Goal: Task Accomplishment & Management: Complete application form

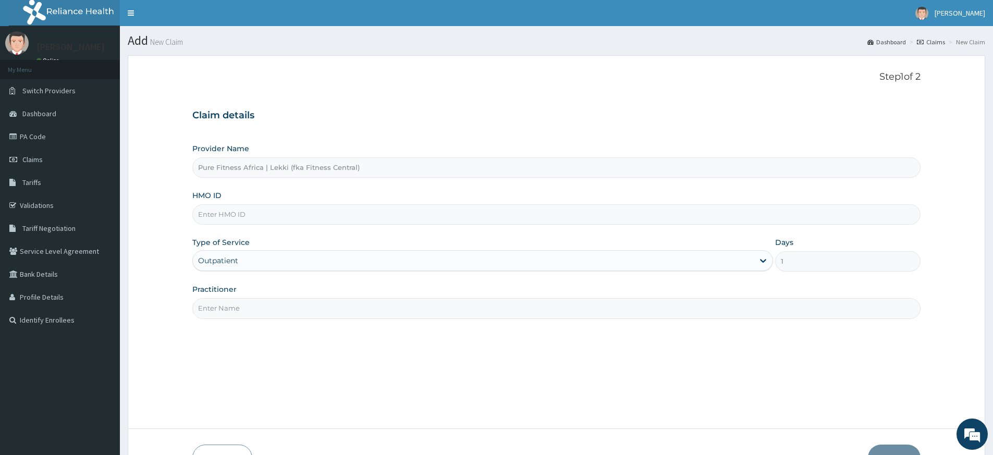
click at [314, 209] on input "HMO ID" at bounding box center [556, 214] width 728 height 20
type input "TLR/10154/A"
click at [278, 316] on input "Practitioner" at bounding box center [556, 308] width 728 height 20
type input "pure fitness africa"
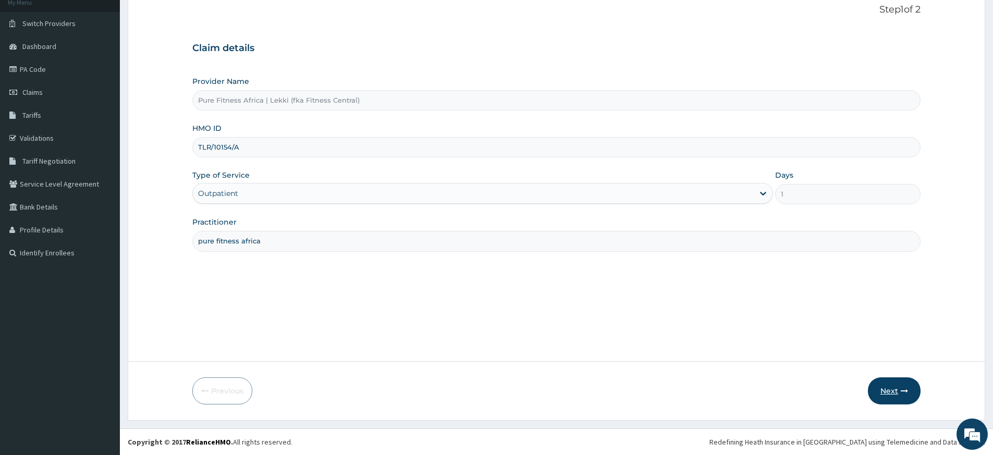
click at [902, 391] on icon "button" at bounding box center [904, 390] width 7 height 7
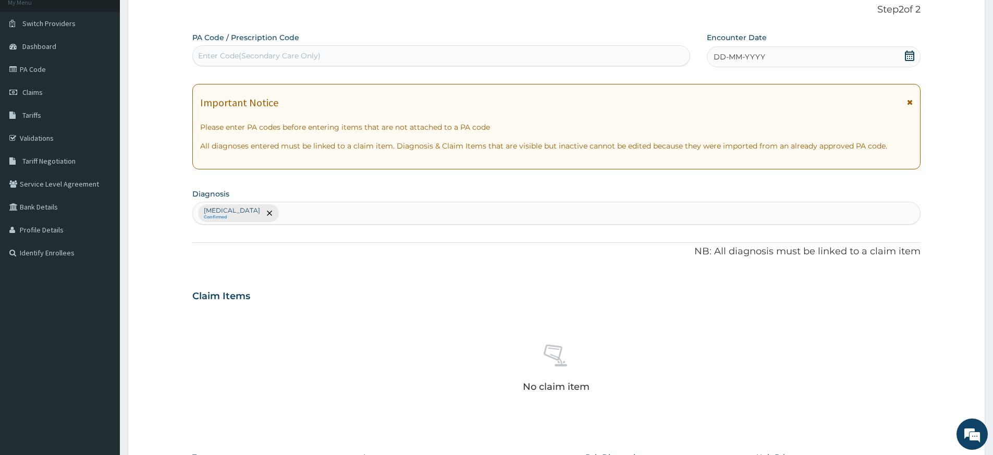
click at [786, 57] on div "DD-MM-YYYY" at bounding box center [813, 56] width 213 height 21
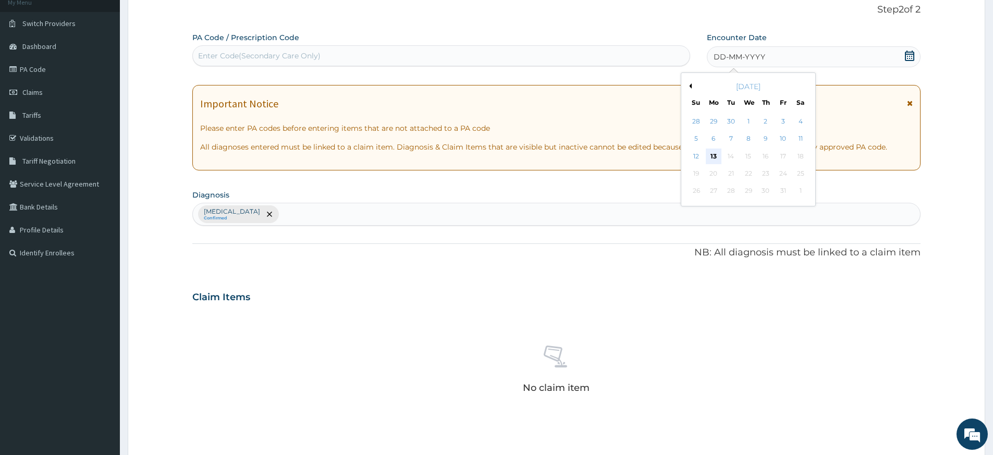
click at [714, 154] on div "13" at bounding box center [714, 157] width 16 height 16
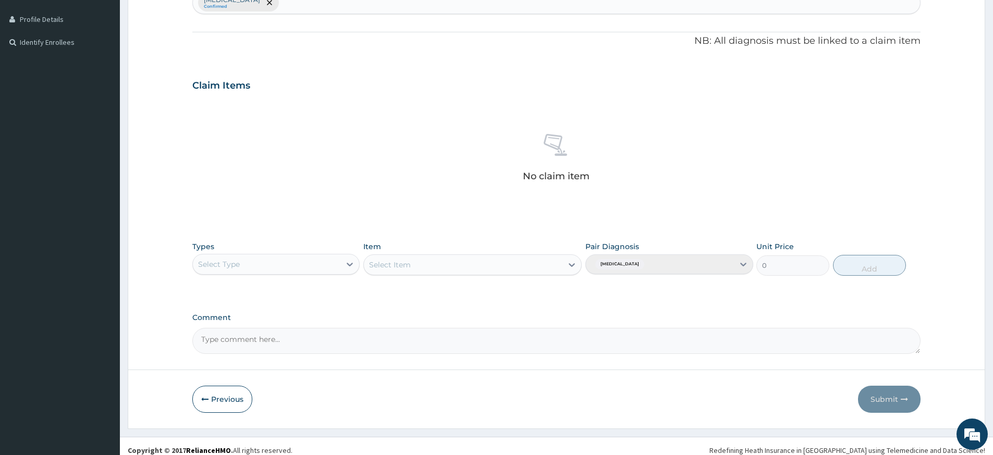
scroll to position [286, 0]
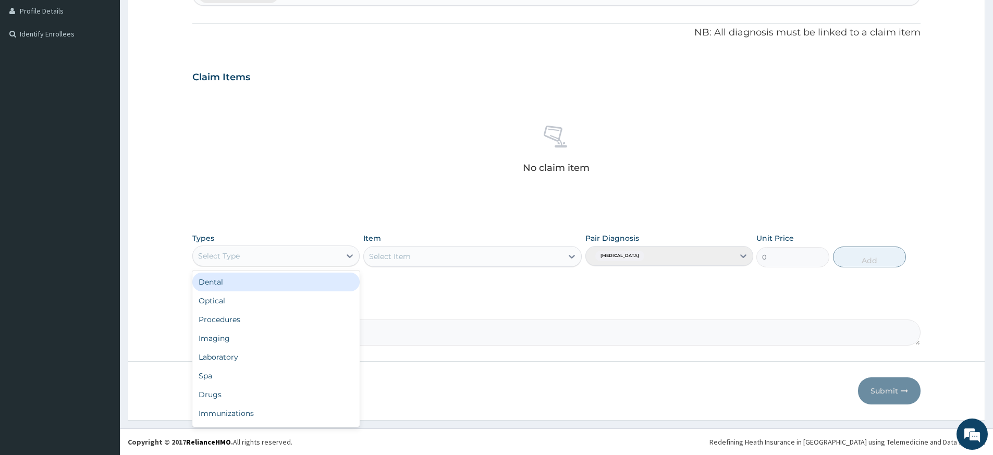
click at [307, 256] on div "Select Type" at bounding box center [267, 256] width 148 height 17
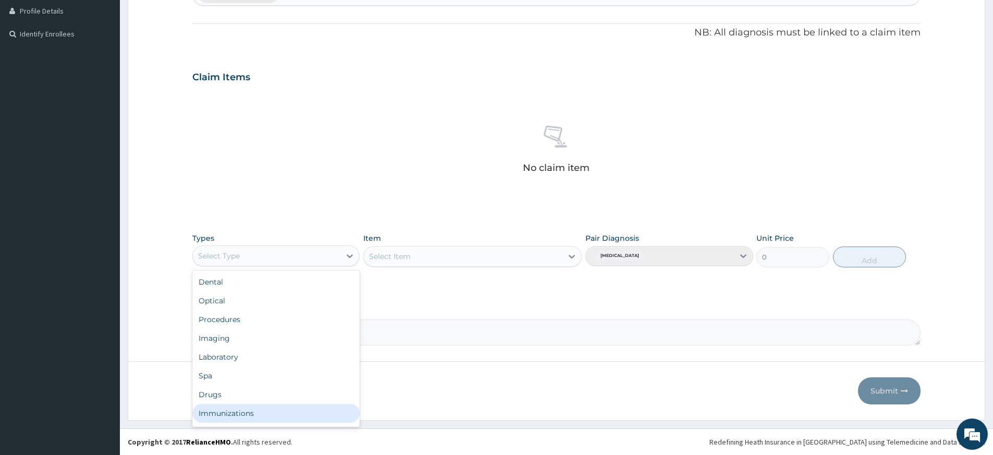
scroll to position [35, 0]
click at [234, 415] on div "Gym" at bounding box center [275, 415] width 167 height 19
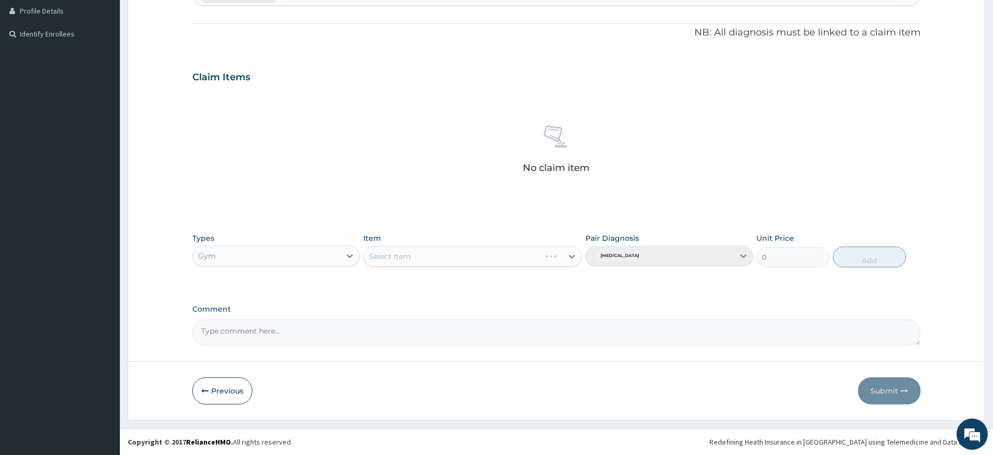
click at [472, 253] on div "Select Item" at bounding box center [472, 256] width 218 height 21
click at [473, 253] on div "Select Item" at bounding box center [472, 256] width 218 height 21
click at [473, 258] on div "Select Item" at bounding box center [472, 256] width 218 height 21
click at [474, 261] on div "Select Item" at bounding box center [472, 256] width 218 height 21
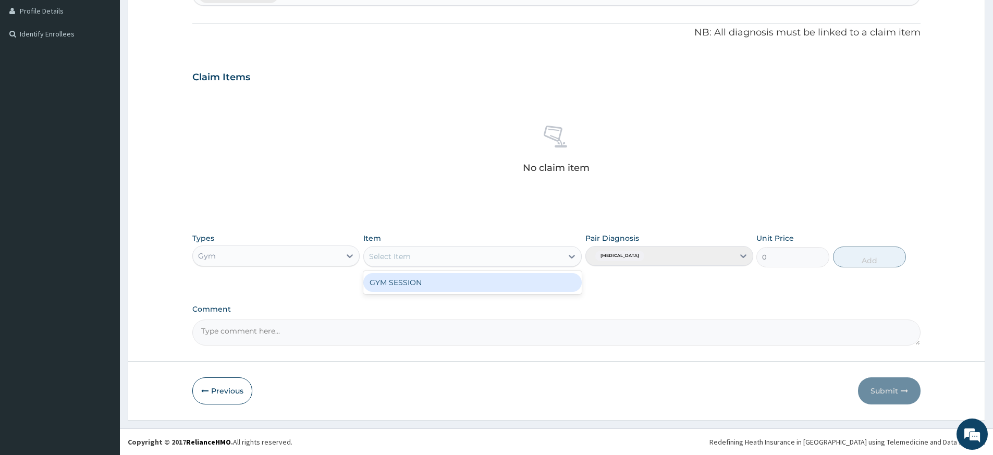
click at [491, 259] on div "Select Item" at bounding box center [463, 256] width 199 height 17
click at [486, 283] on div "GYM SESSION" at bounding box center [472, 282] width 218 height 19
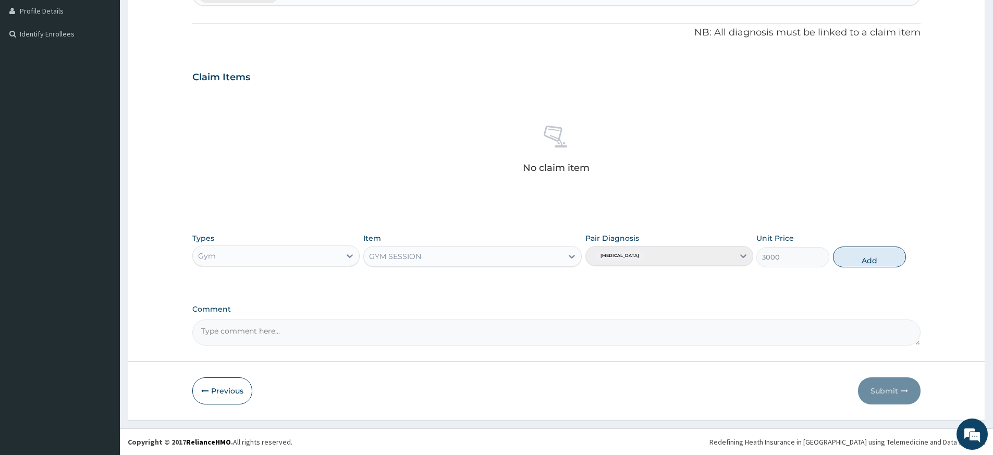
click at [876, 256] on button "Add" at bounding box center [869, 257] width 73 height 21
type input "0"
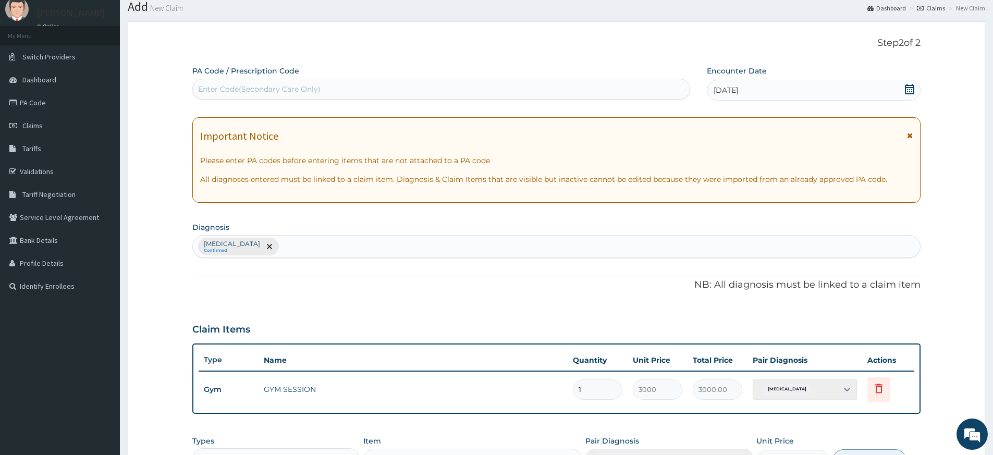
scroll to position [0, 0]
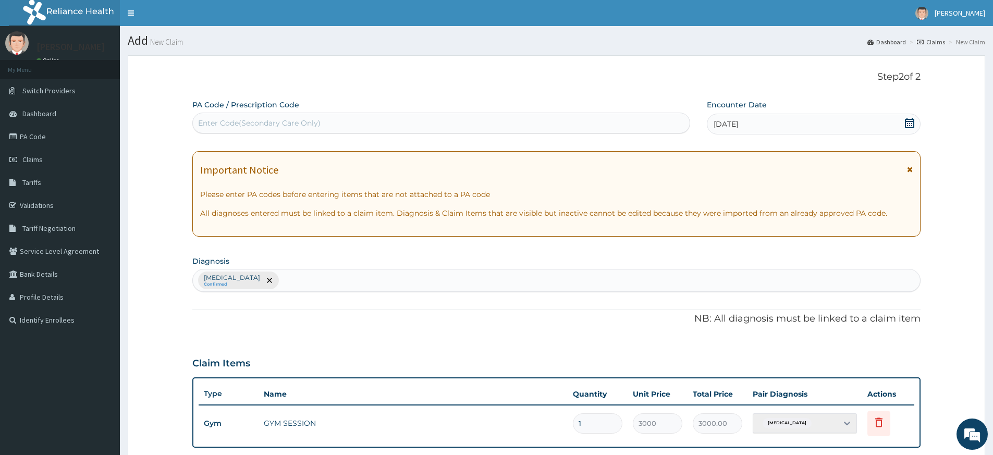
click at [600, 116] on div "Enter Code(Secondary Care Only)" at bounding box center [441, 123] width 497 height 17
click at [604, 124] on div "Enter Code(Secondary Care Only)" at bounding box center [441, 123] width 497 height 17
type input "PA/615215"
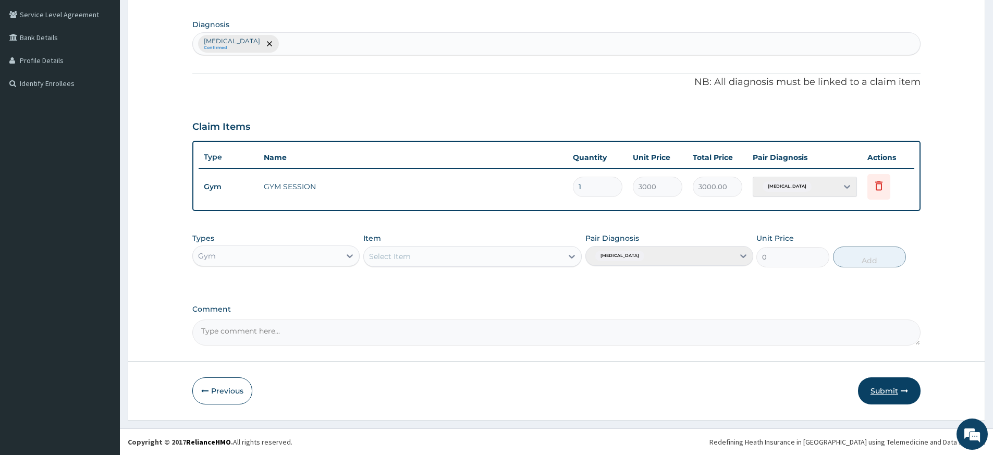
click at [889, 393] on button "Submit" at bounding box center [889, 390] width 63 height 27
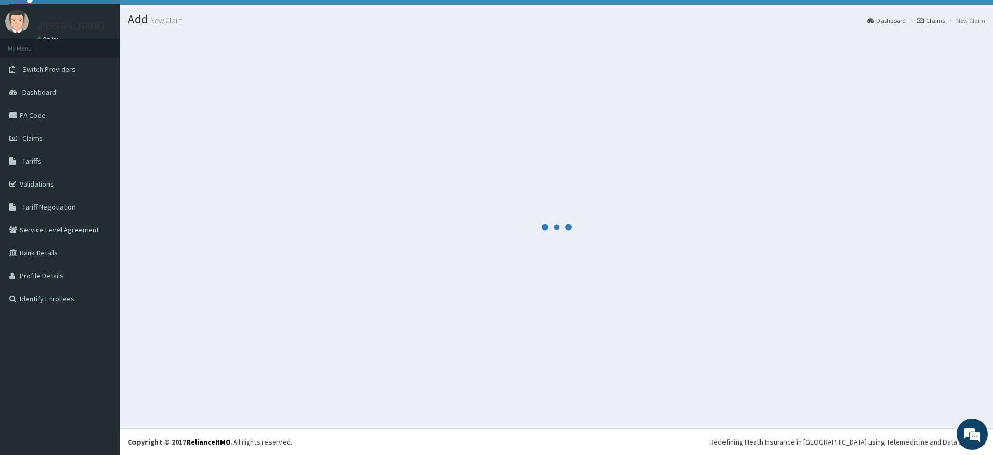
scroll to position [21, 0]
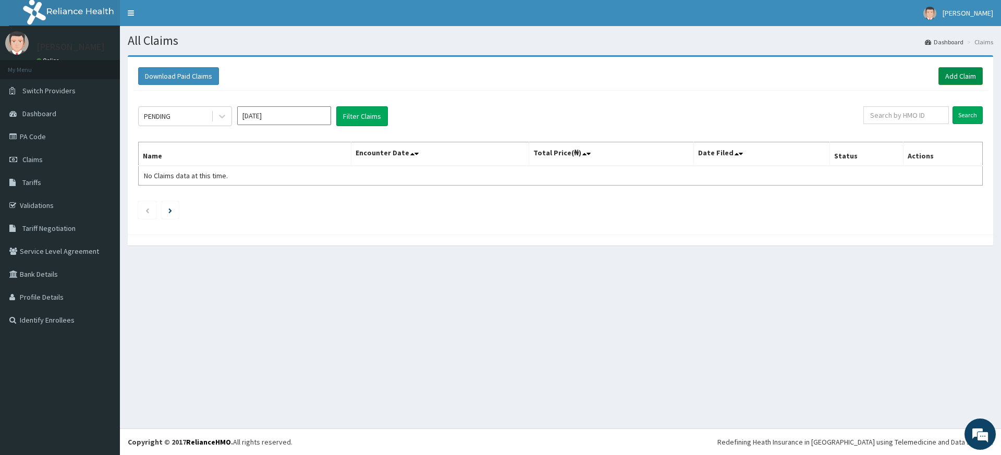
click at [957, 73] on link "Add Claim" at bounding box center [960, 76] width 44 height 18
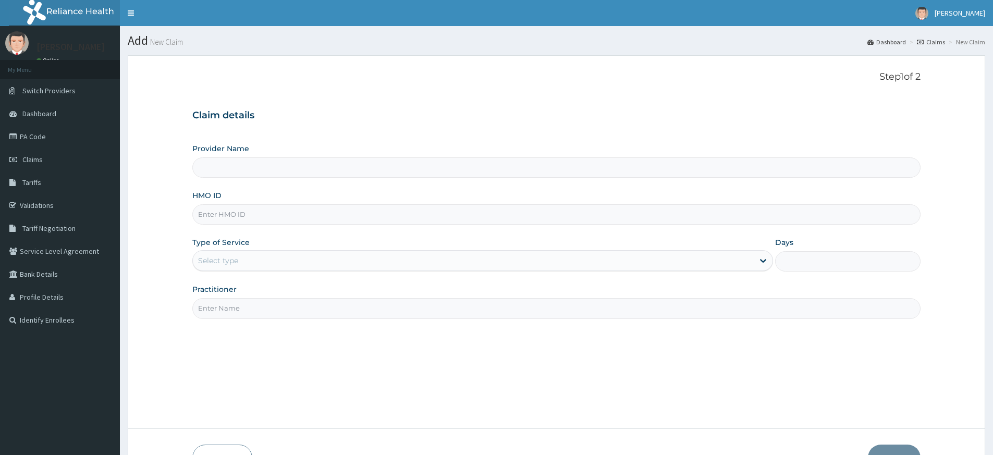
click at [322, 314] on input "Practitioner" at bounding box center [556, 308] width 728 height 20
type input "pure fitness africa"
click at [256, 214] on input "HMO ID" at bounding box center [556, 214] width 728 height 20
type input "Pure Fitness Africa | Lekki (fka Fitness Central)"
type input "1"
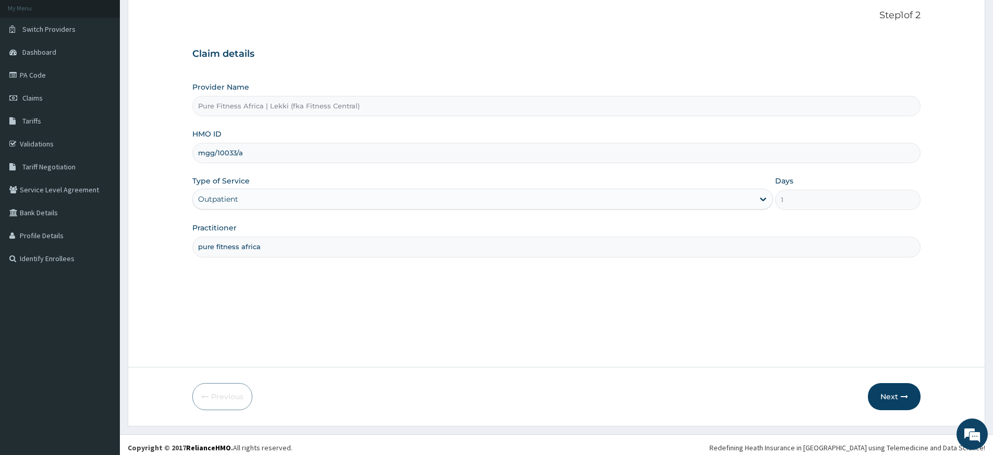
scroll to position [67, 0]
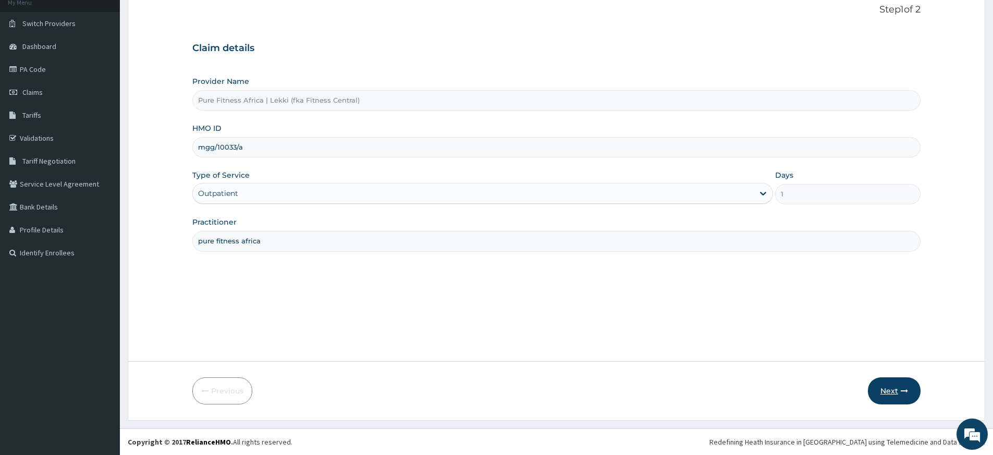
type input "mgg/10033/a"
click at [901, 395] on button "Next" at bounding box center [894, 390] width 53 height 27
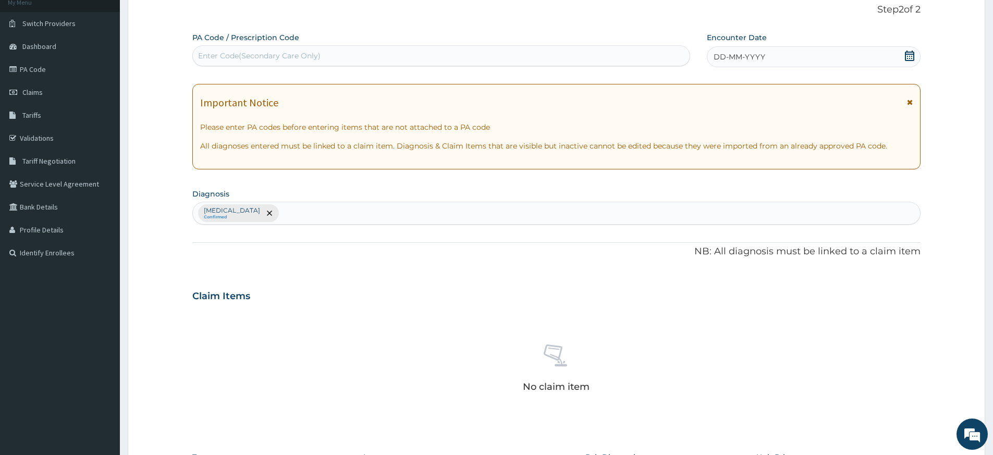
click at [908, 56] on icon at bounding box center [909, 56] width 10 height 10
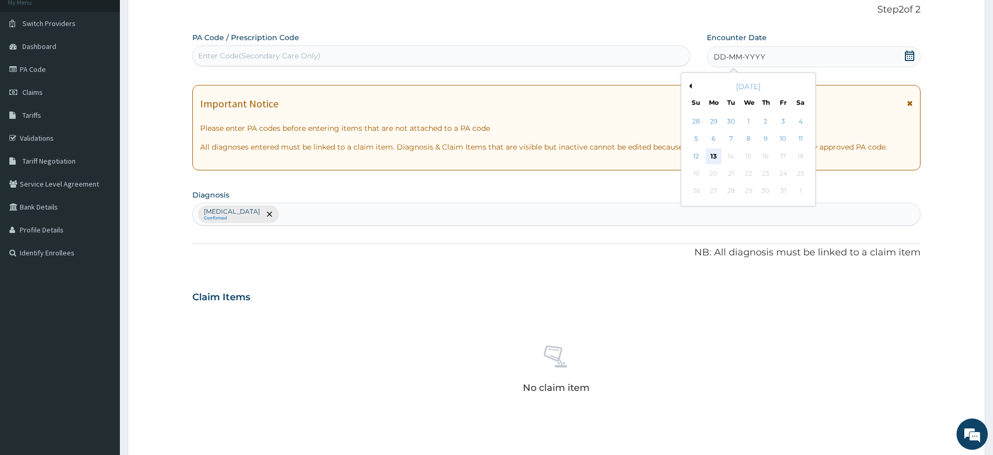
click at [708, 152] on div "13" at bounding box center [714, 157] width 16 height 16
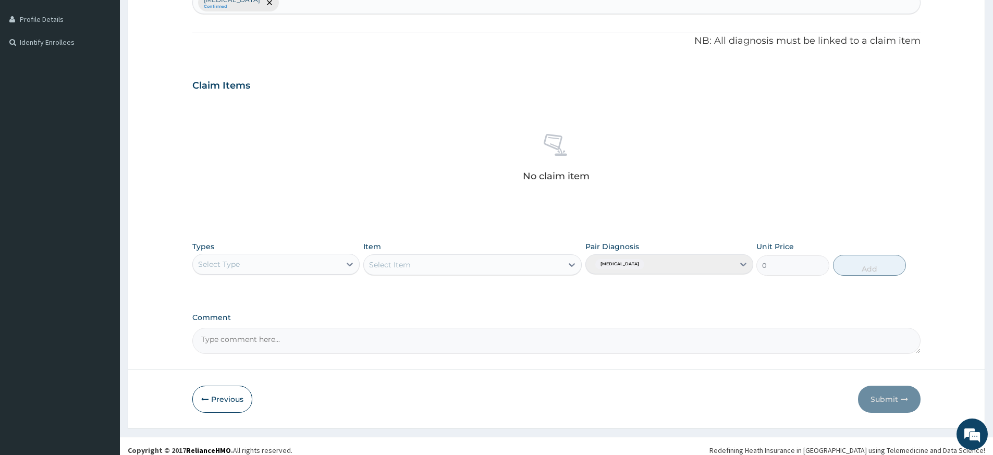
scroll to position [286, 0]
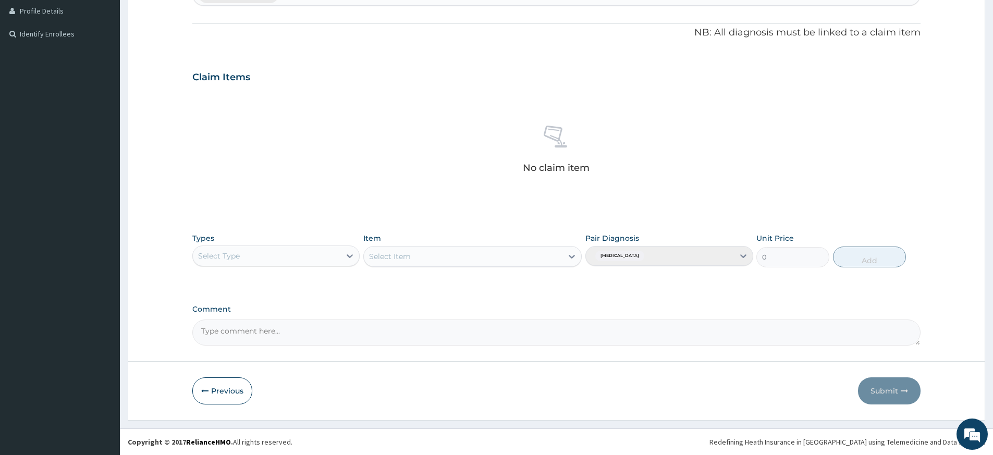
click at [300, 258] on div "Select Type" at bounding box center [267, 256] width 148 height 17
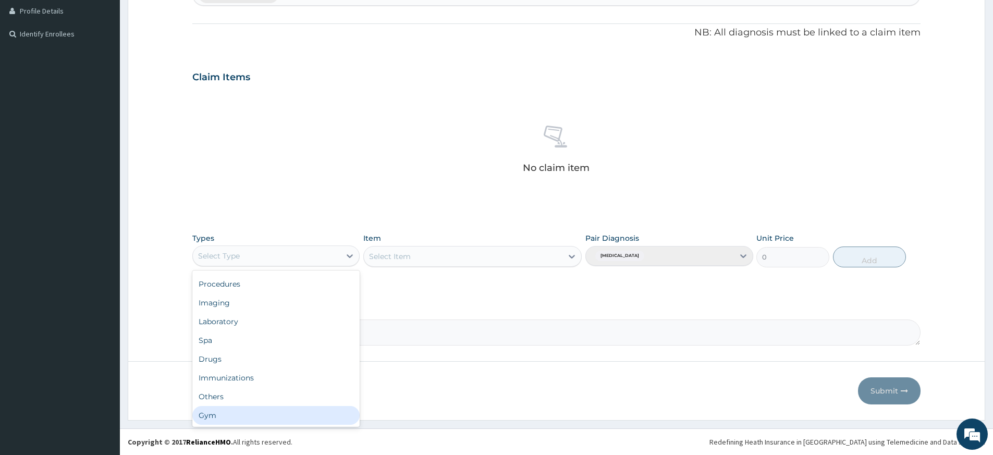
click at [273, 414] on div "Gym" at bounding box center [275, 415] width 167 height 19
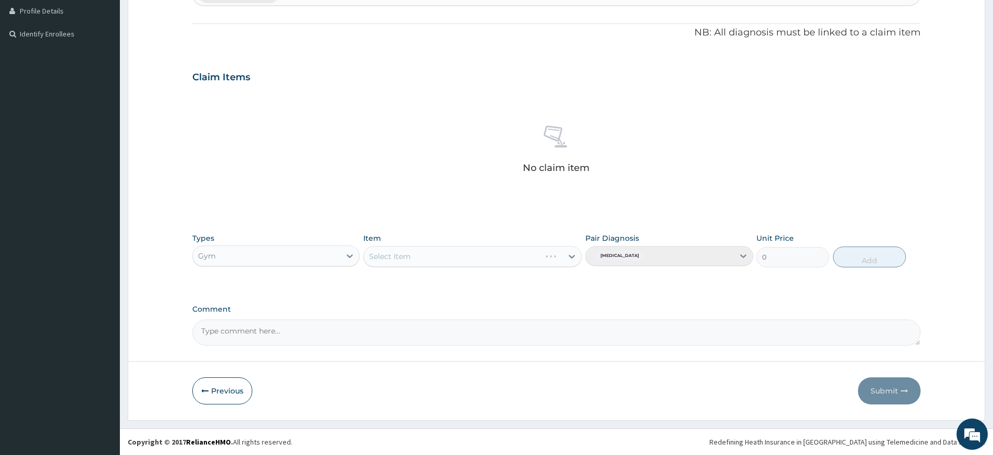
click at [536, 253] on div "Select Item" at bounding box center [472, 256] width 218 height 21
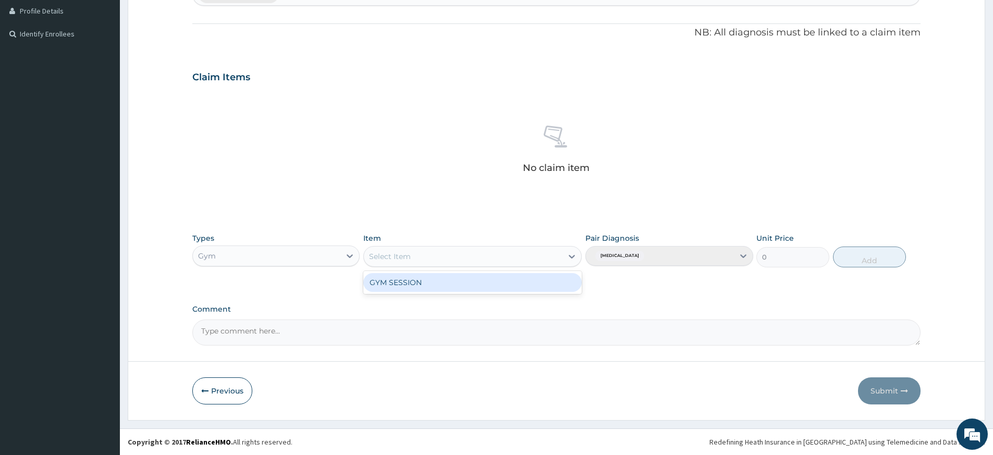
click at [534, 265] on div "Select Item" at bounding box center [472, 256] width 218 height 21
click at [528, 283] on div "GYM SESSION" at bounding box center [472, 282] width 218 height 19
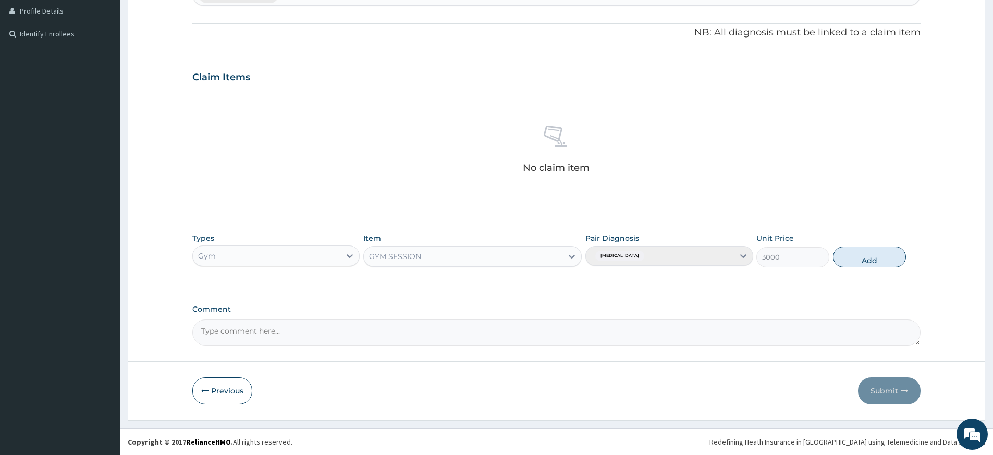
click at [851, 255] on button "Add" at bounding box center [869, 257] width 73 height 21
type input "0"
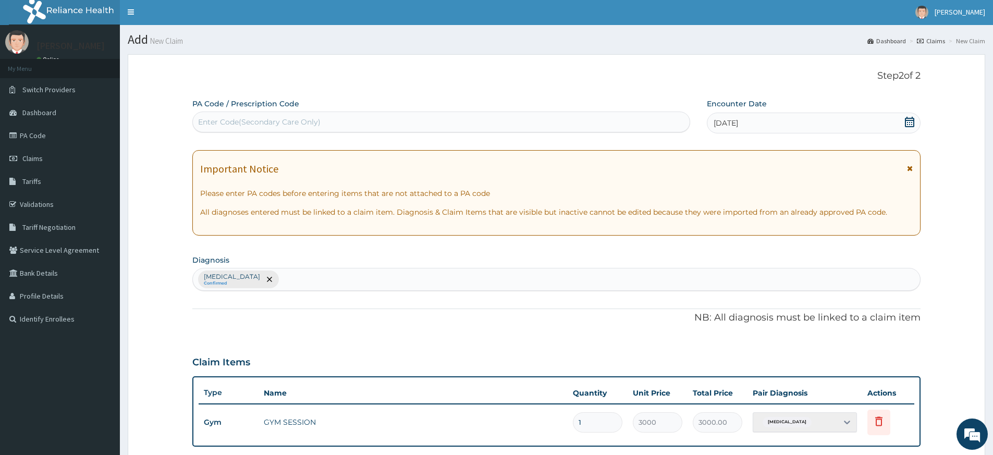
scroll to position [0, 0]
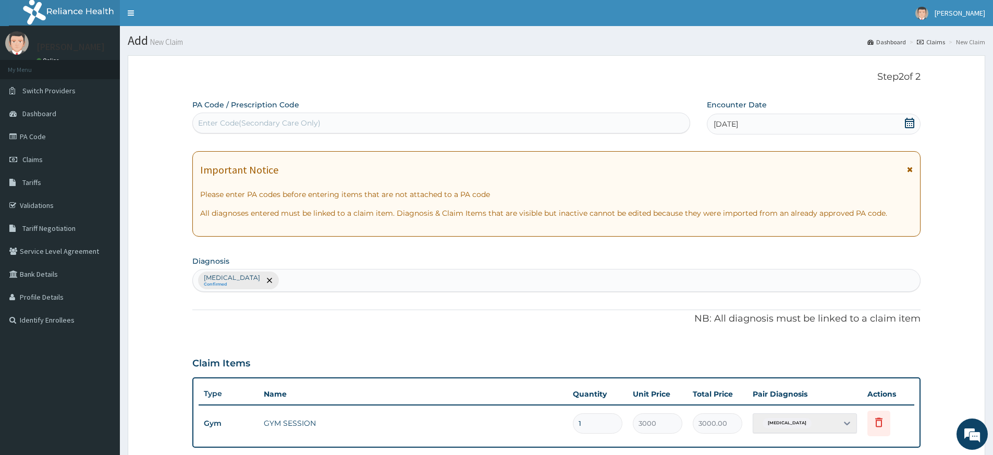
click at [637, 118] on div "Enter Code(Secondary Care Only)" at bounding box center [441, 123] width 497 height 17
type input "PA/AEF3FB"
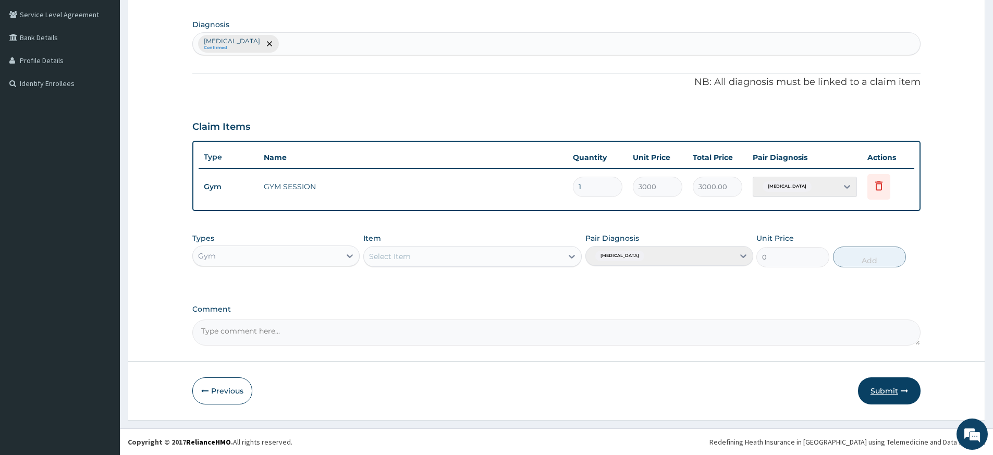
click at [887, 396] on button "Submit" at bounding box center [889, 390] width 63 height 27
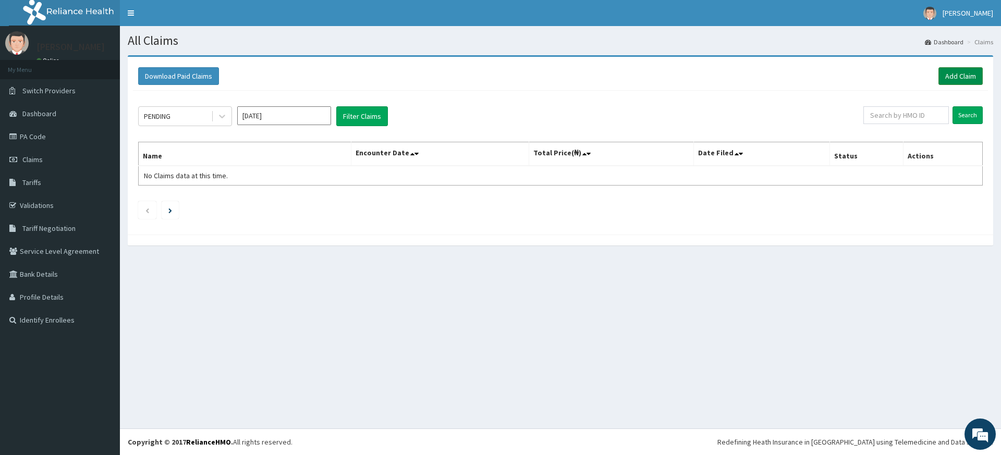
click at [959, 73] on link "Add Claim" at bounding box center [960, 76] width 44 height 18
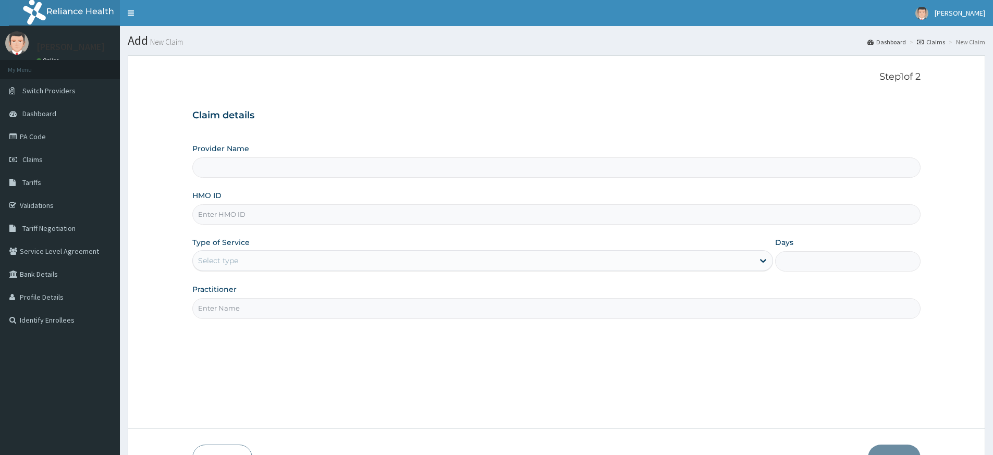
click at [244, 313] on input "Practitioner" at bounding box center [556, 308] width 728 height 20
type input "pure fitness africa"
type input "Pure Fitness Africa | Lekki (fka Fitness Central)"
type input "1"
click at [229, 212] on input "HMO ID" at bounding box center [556, 214] width 728 height 20
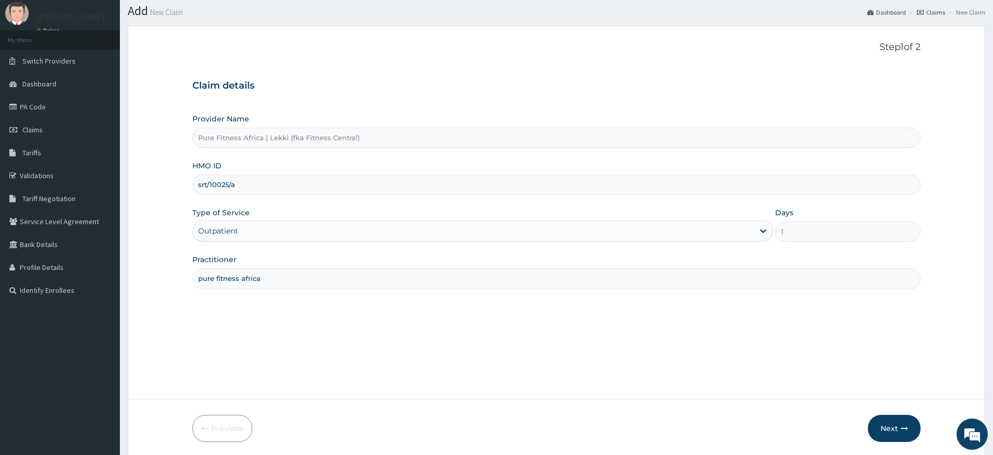
scroll to position [67, 0]
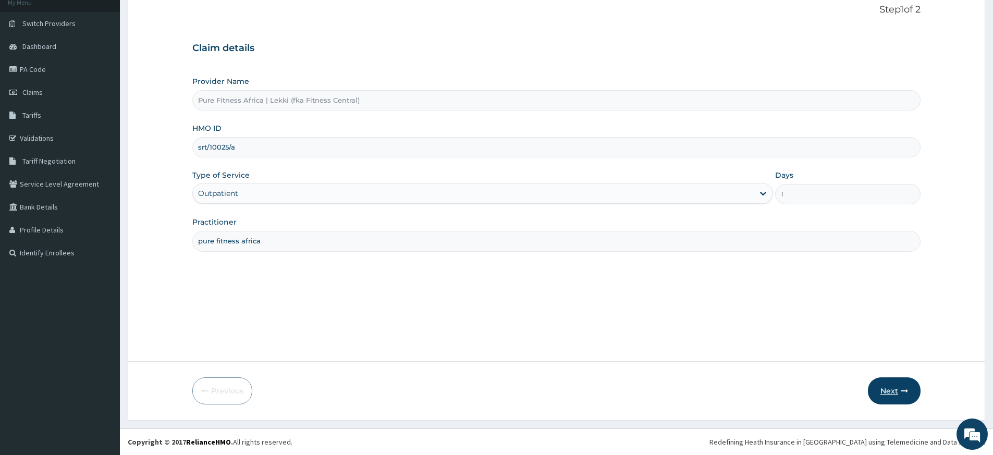
type input "srt/10025/a"
click at [893, 384] on button "Next" at bounding box center [894, 390] width 53 height 27
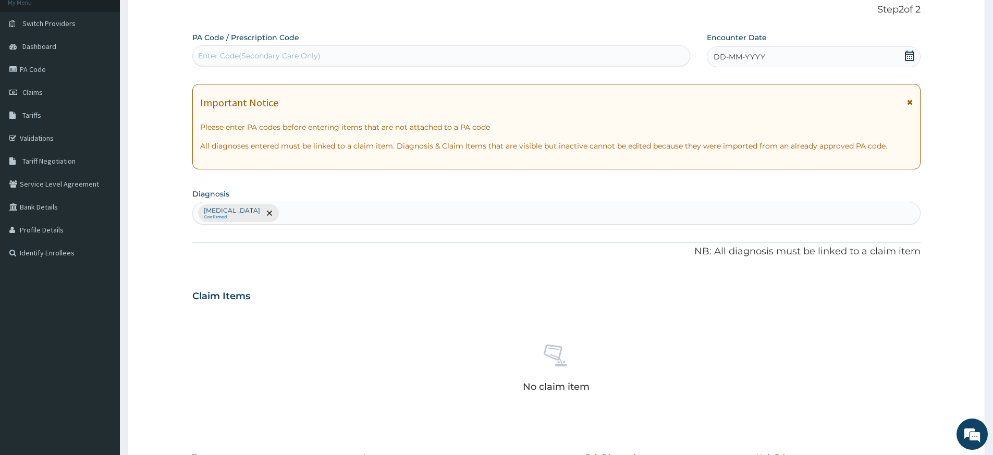
click at [905, 56] on icon at bounding box center [909, 56] width 10 height 10
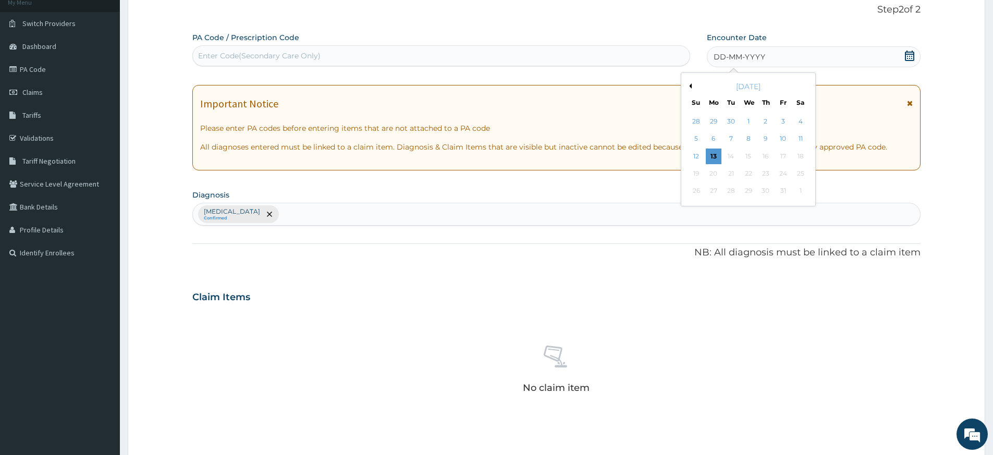
click at [711, 155] on div "13" at bounding box center [714, 157] width 16 height 16
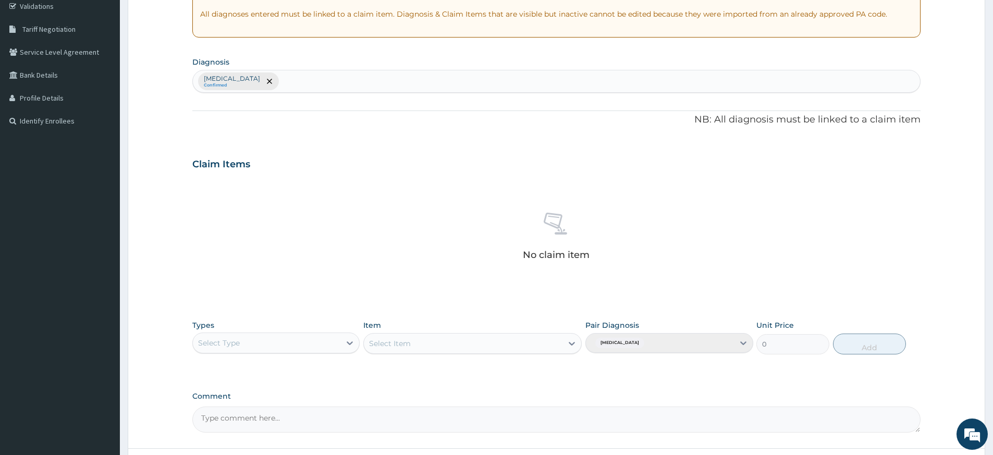
scroll to position [286, 0]
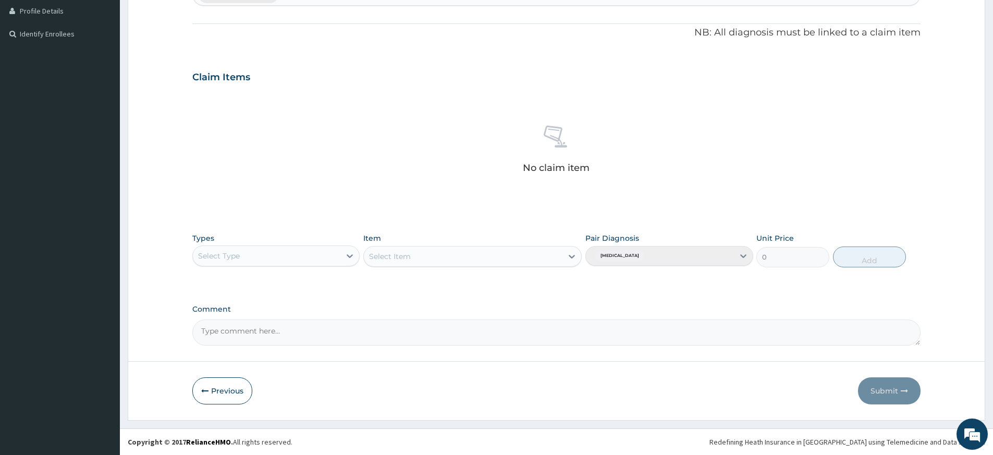
click at [320, 260] on div "Select Type" at bounding box center [267, 256] width 148 height 17
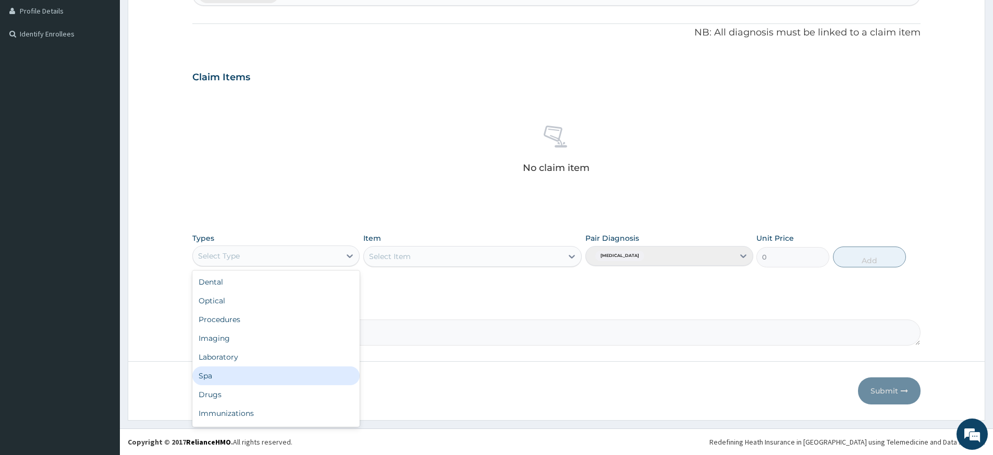
scroll to position [35, 0]
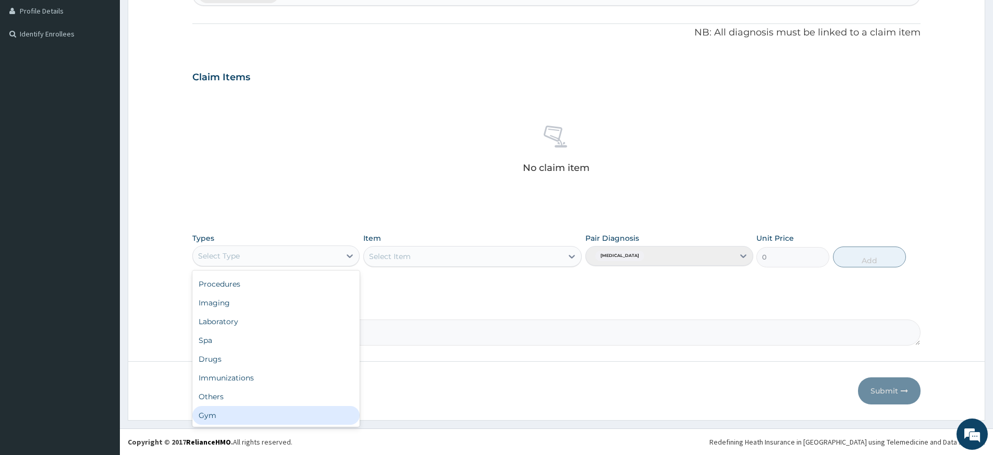
click at [267, 413] on div "Gym" at bounding box center [275, 415] width 167 height 19
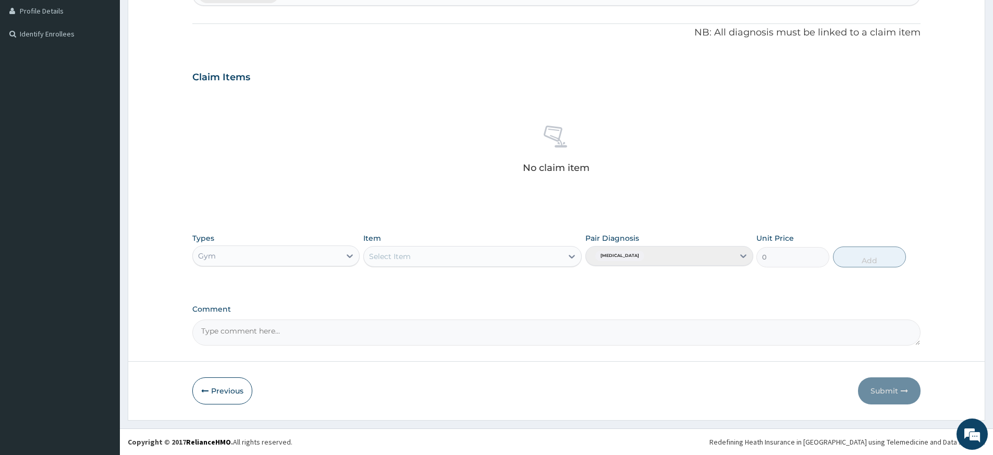
click at [555, 256] on div "Select Item" at bounding box center [463, 256] width 199 height 17
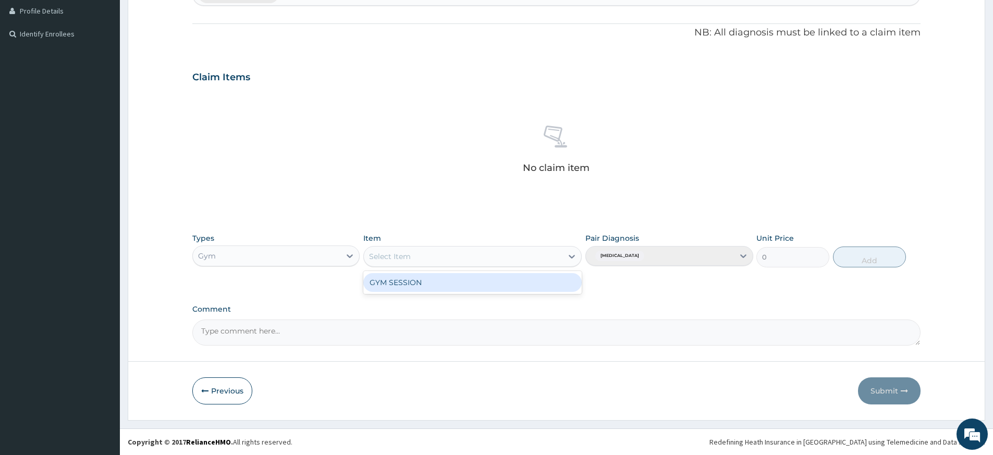
click at [512, 284] on div "GYM SESSION" at bounding box center [472, 282] width 218 height 19
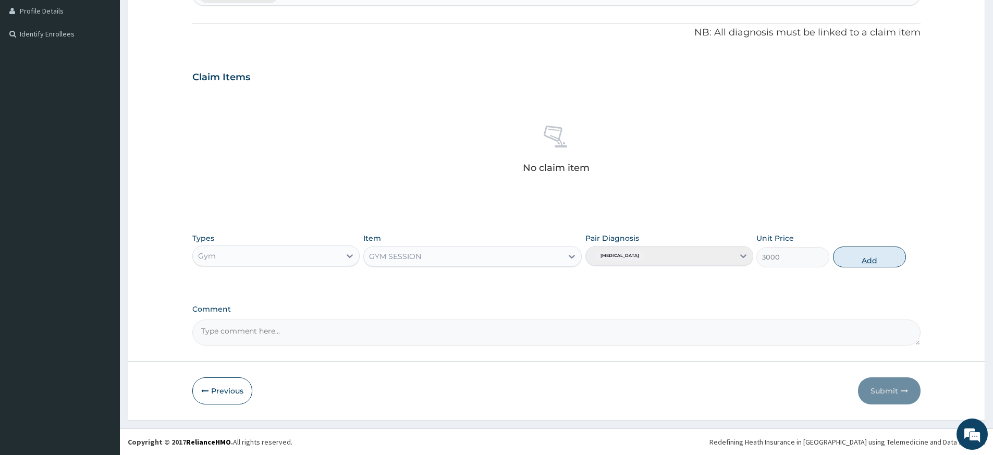
click at [842, 255] on button "Add" at bounding box center [869, 257] width 73 height 21
type input "0"
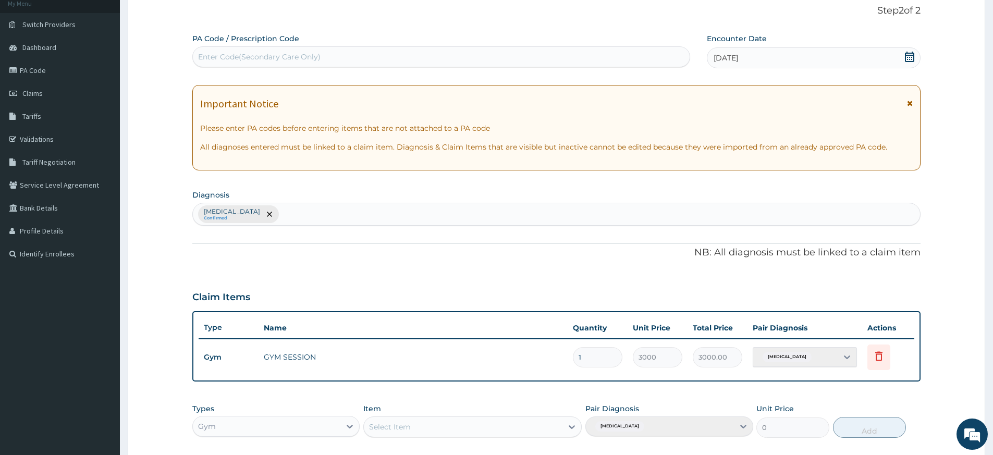
scroll to position [0, 0]
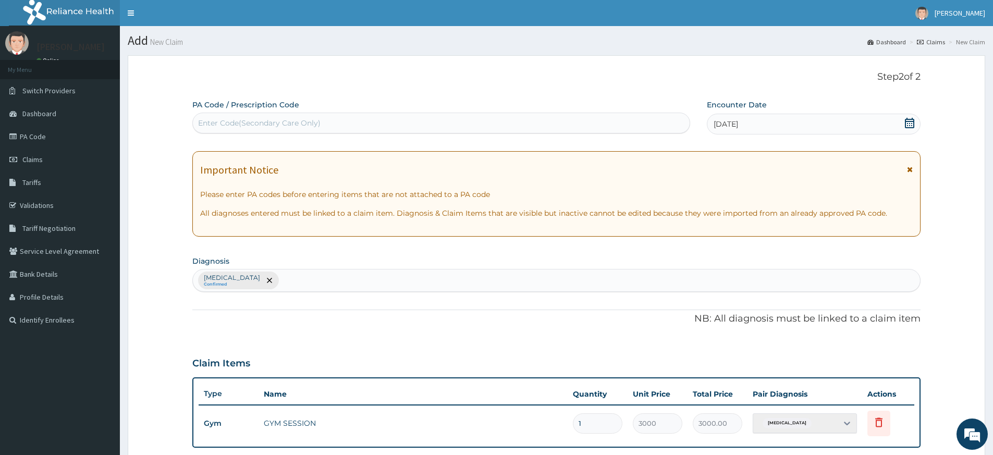
click at [599, 120] on div "Enter Code(Secondary Care Only)" at bounding box center [441, 123] width 497 height 17
type input "PA/5ED39C"
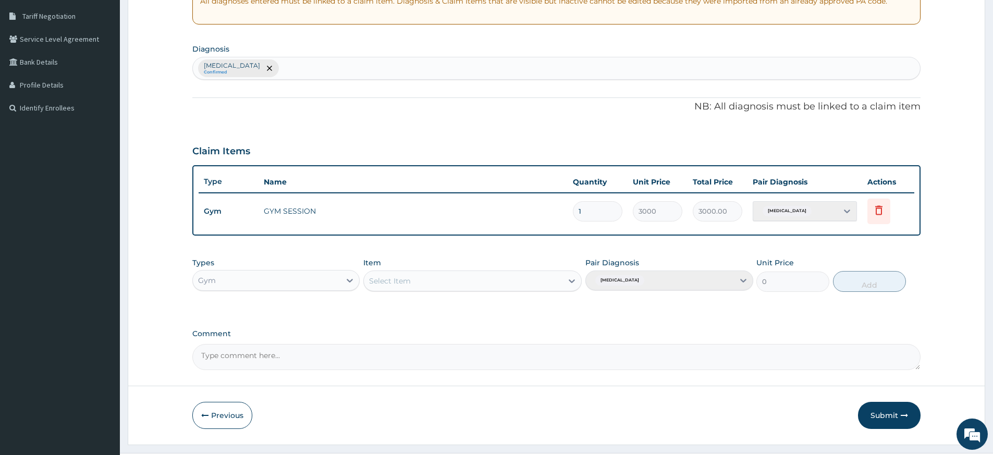
scroll to position [237, 0]
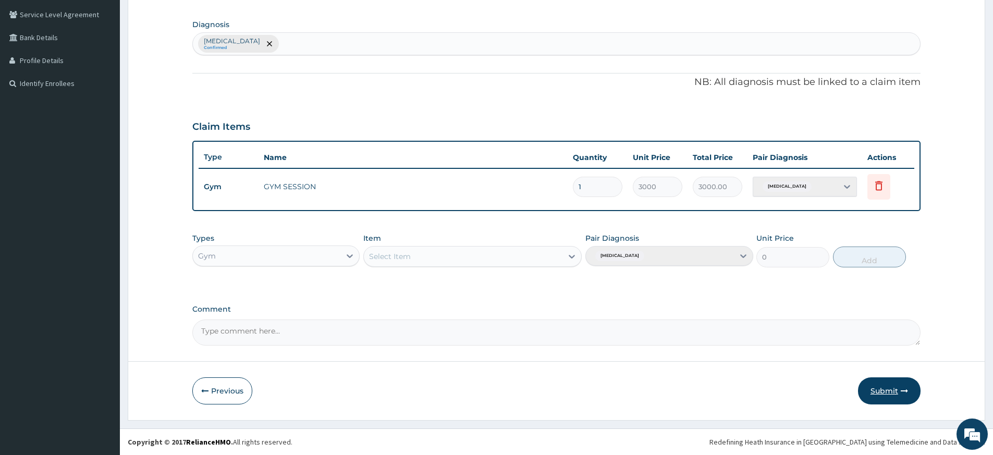
click at [885, 392] on button "Submit" at bounding box center [889, 390] width 63 height 27
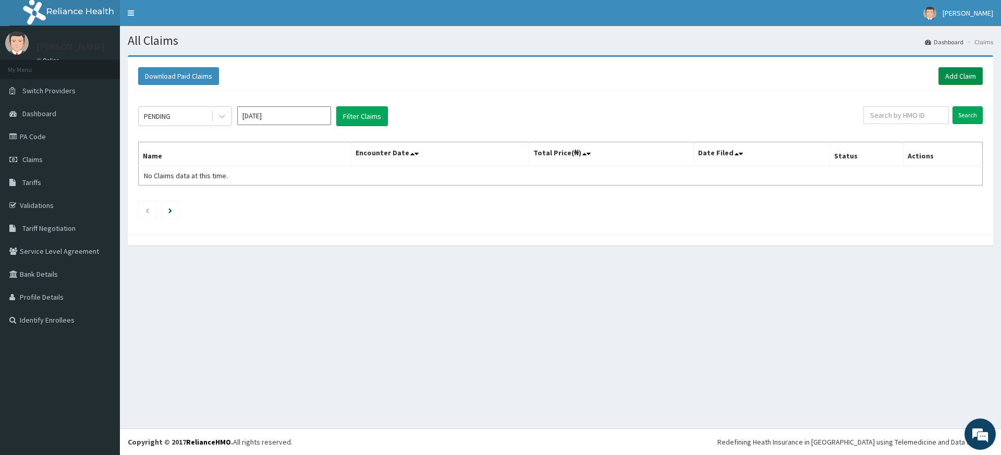
click at [956, 71] on link "Add Claim" at bounding box center [960, 76] width 44 height 18
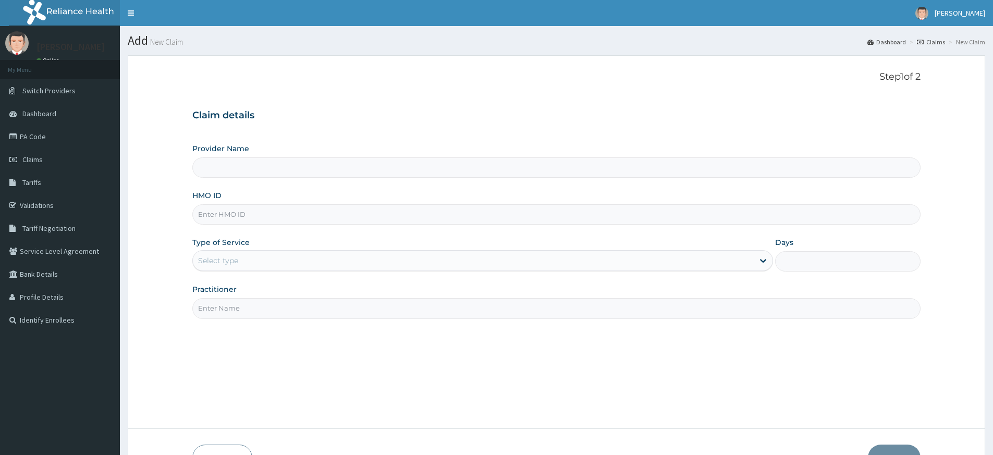
click at [345, 309] on input "Practitioner" at bounding box center [556, 308] width 728 height 20
type input "pure fitness africa"
type input "Pure Fitness Africa | Lekki (fka Fitness Central)"
type input "1"
click at [248, 212] on input "HMO ID" at bounding box center [556, 214] width 728 height 20
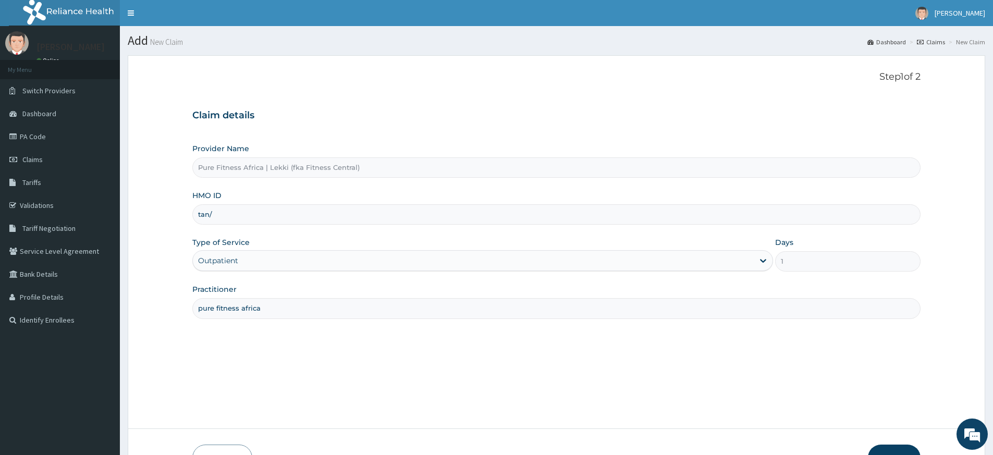
type input "TAN/10032/A"
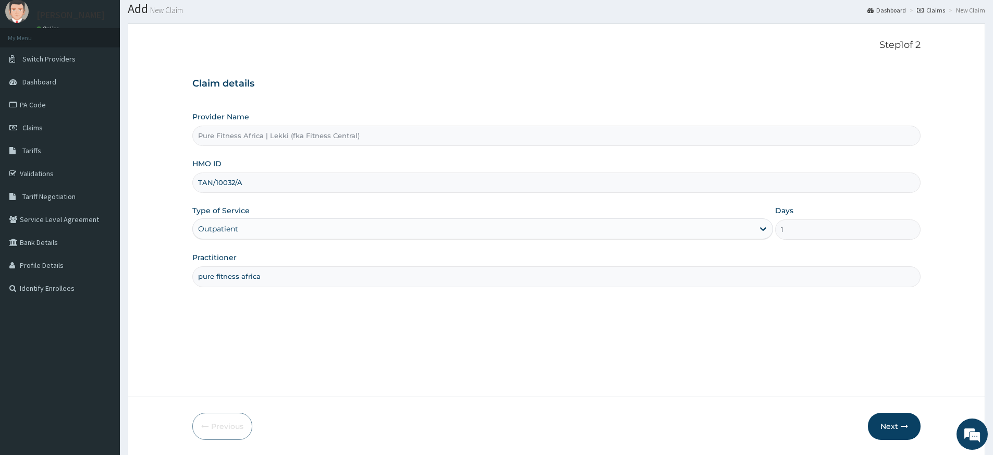
scroll to position [67, 0]
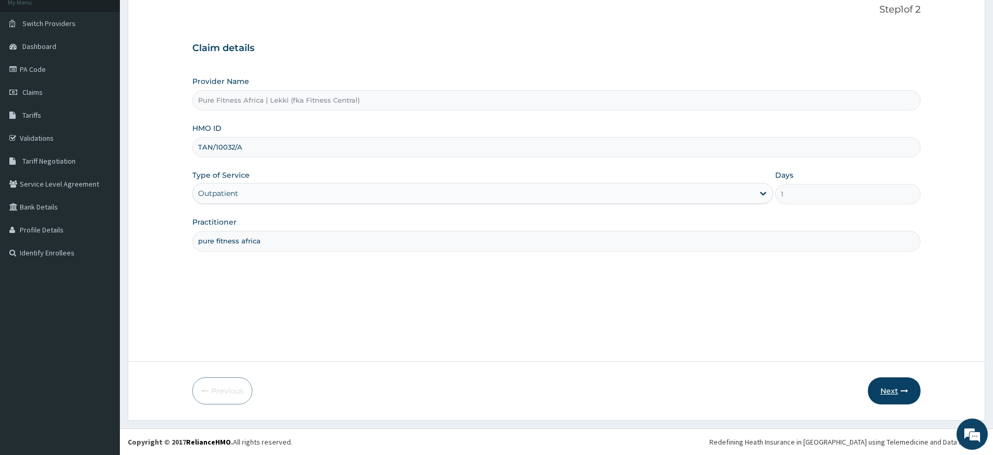
click at [880, 385] on button "Next" at bounding box center [894, 390] width 53 height 27
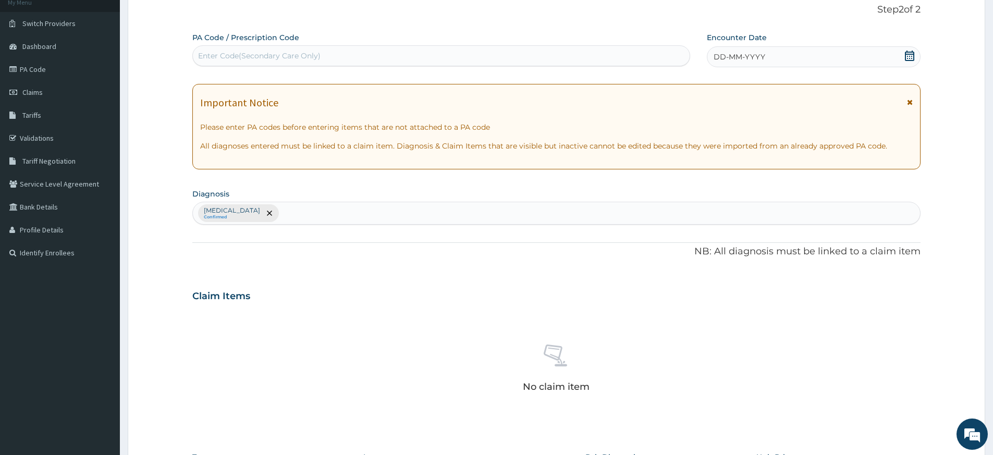
click at [815, 59] on div "DD-MM-YYYY" at bounding box center [813, 56] width 213 height 21
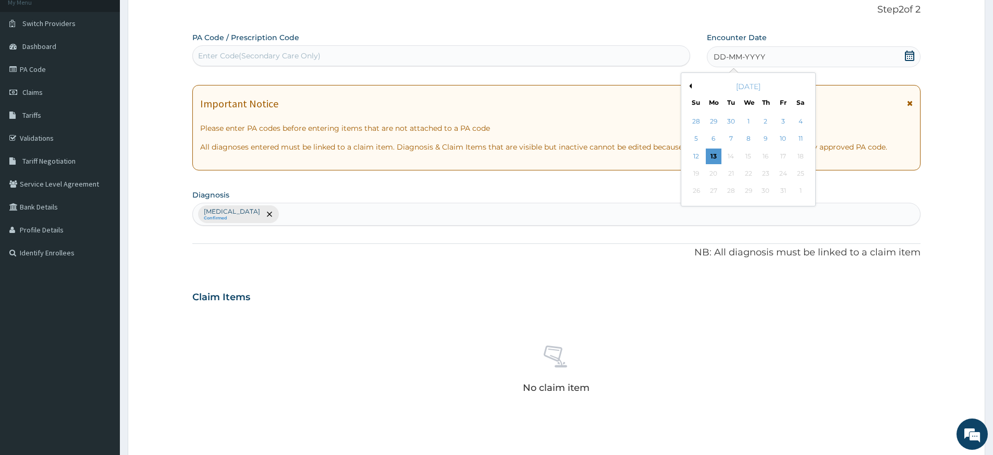
drag, startPoint x: 716, startPoint y: 157, endPoint x: 701, endPoint y: 159, distance: 15.2
click at [716, 157] on div "13" at bounding box center [714, 157] width 16 height 16
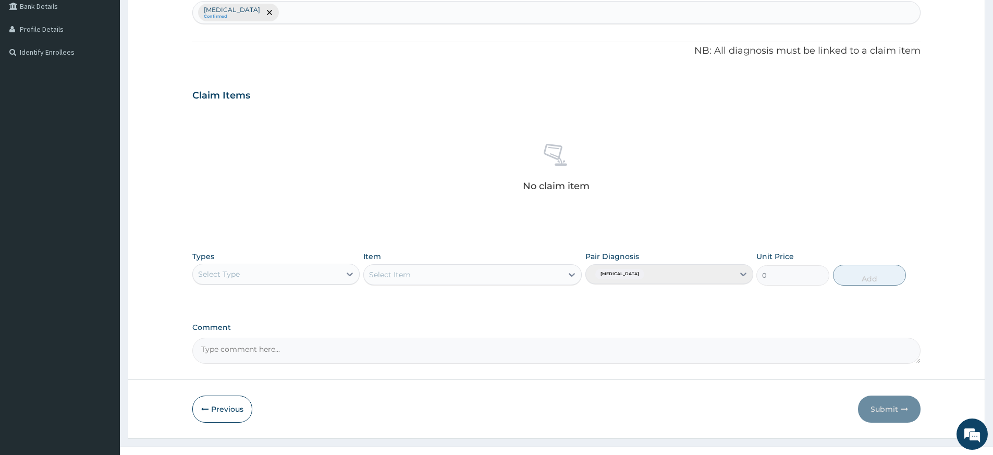
scroll to position [286, 0]
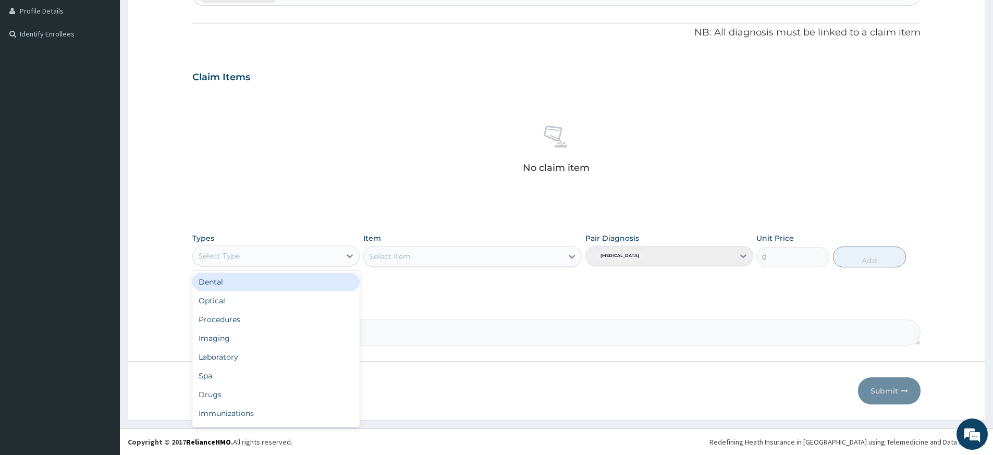
drag, startPoint x: 285, startPoint y: 255, endPoint x: 279, endPoint y: 262, distance: 8.9
click at [285, 255] on div "Select Type" at bounding box center [267, 256] width 148 height 17
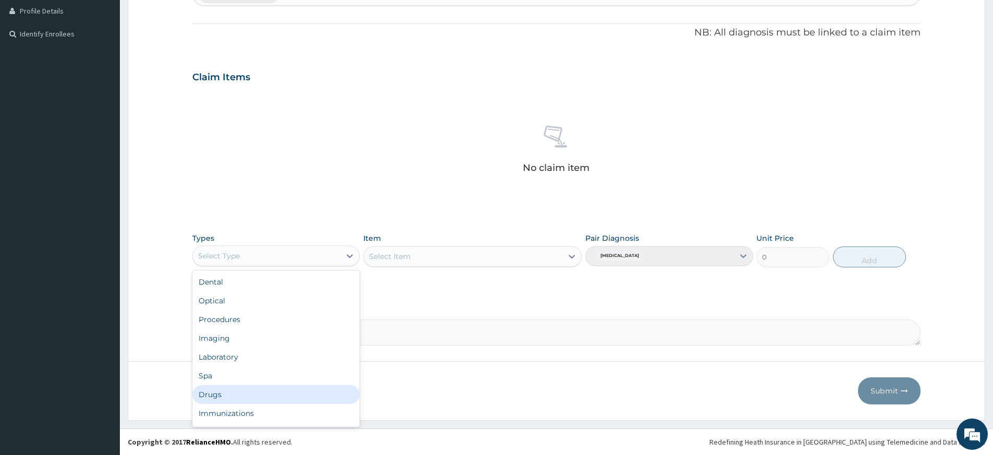
scroll to position [35, 0]
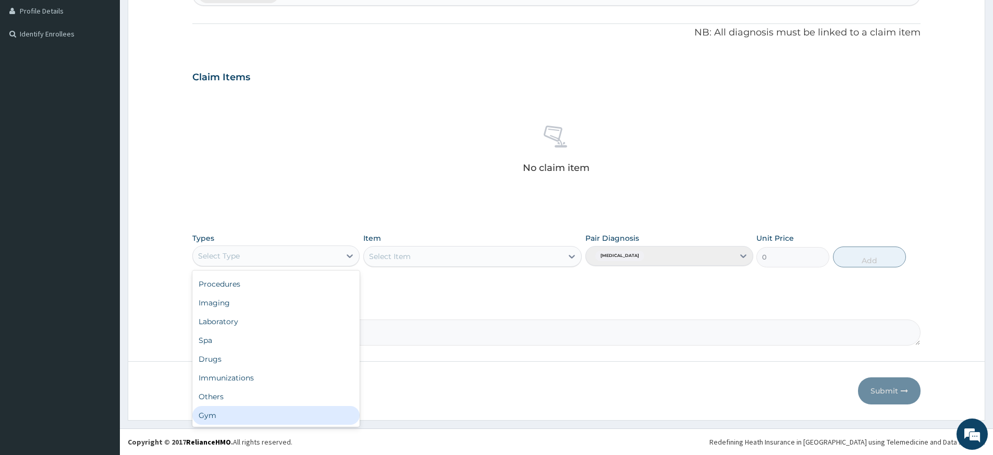
drag, startPoint x: 283, startPoint y: 419, endPoint x: 392, endPoint y: 314, distance: 151.2
click at [283, 418] on div "Gym" at bounding box center [275, 415] width 167 height 19
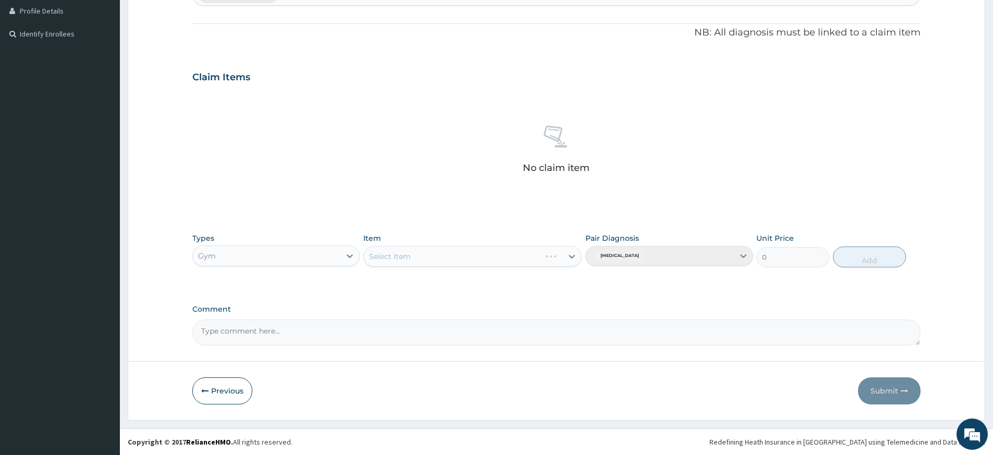
click at [433, 257] on div "Select Item" at bounding box center [472, 256] width 218 height 21
click at [432, 259] on div "Select Item" at bounding box center [463, 256] width 199 height 17
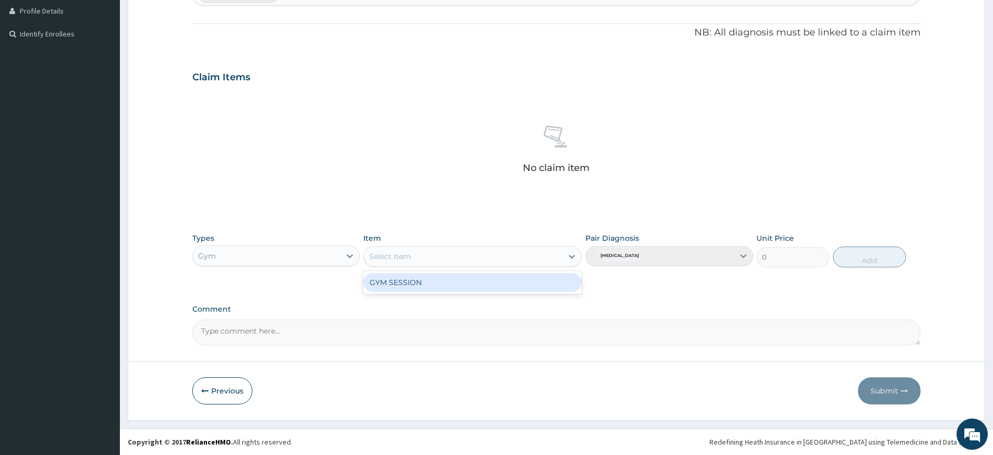
click at [432, 273] on div "GYM SESSION" at bounding box center [472, 282] width 218 height 19
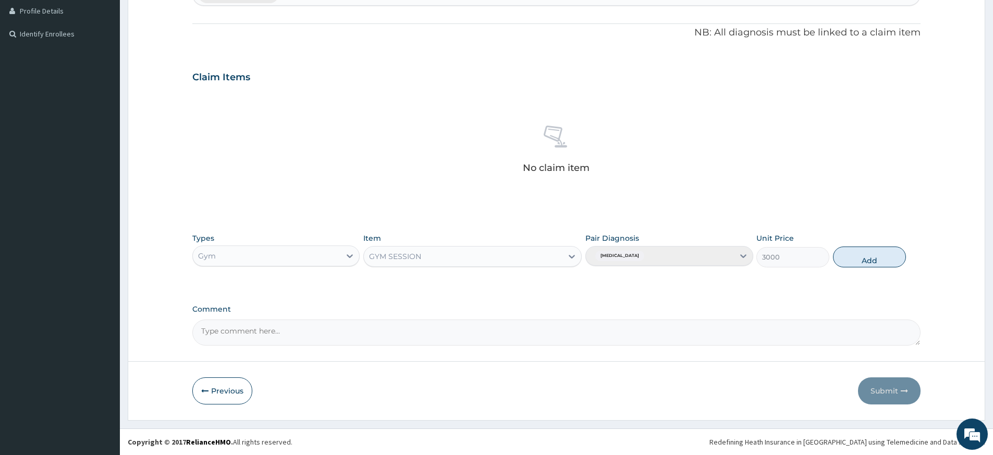
drag, startPoint x: 865, startPoint y: 256, endPoint x: 808, endPoint y: 240, distance: 59.2
click at [867, 256] on button "Add" at bounding box center [869, 257] width 73 height 21
type input "0"
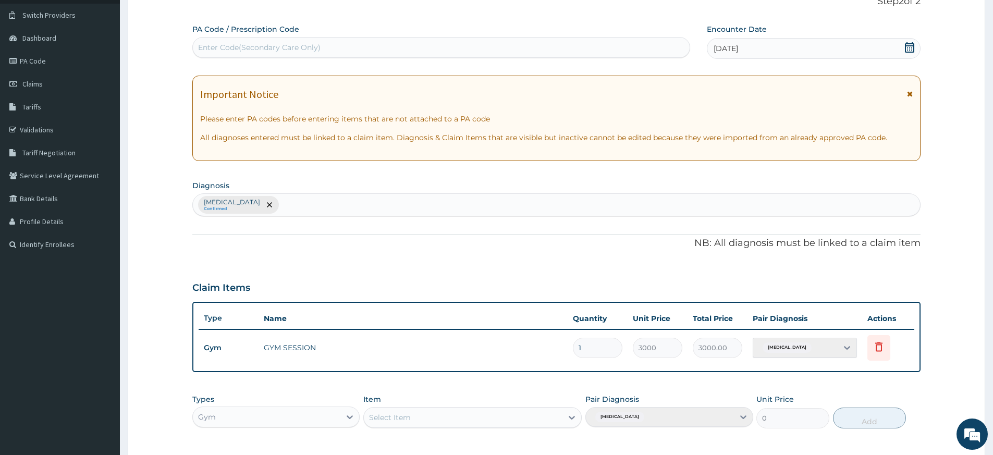
scroll to position [0, 0]
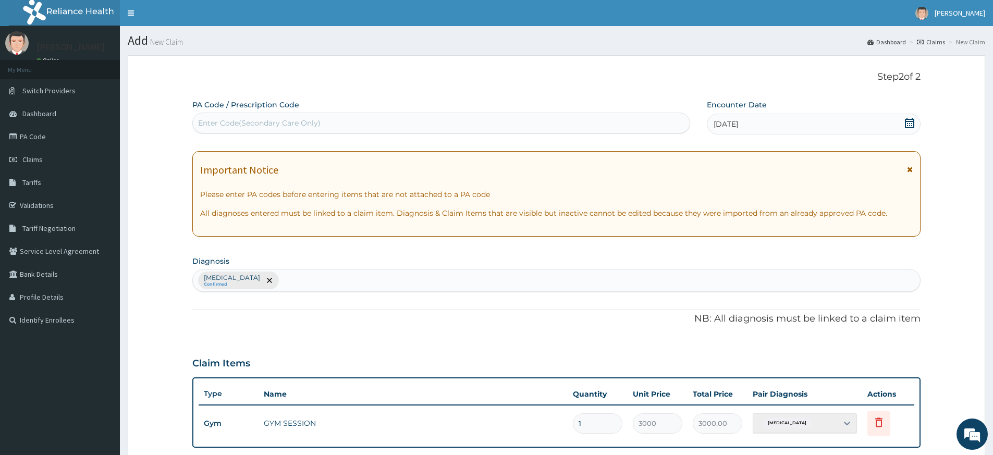
click at [513, 119] on div "Enter Code(Secondary Care Only)" at bounding box center [441, 123] width 497 height 17
type input "PA/10336F"
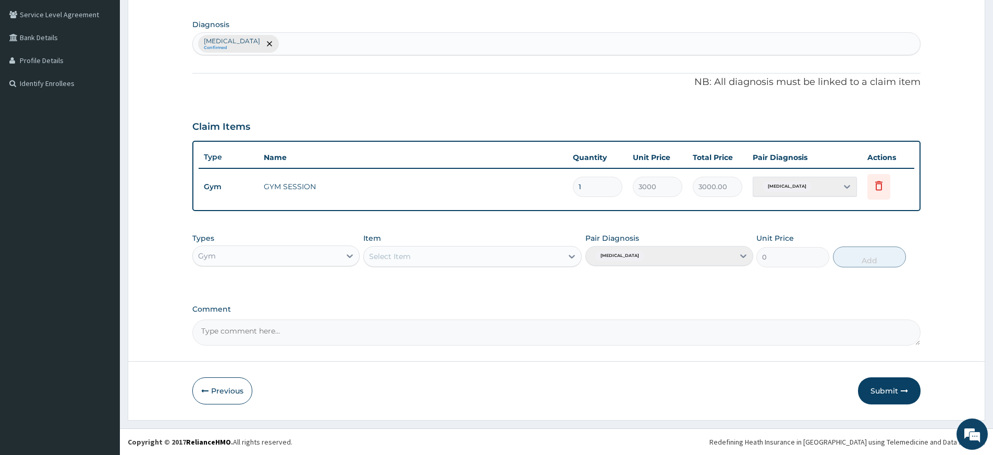
drag, startPoint x: 887, startPoint y: 391, endPoint x: 875, endPoint y: 375, distance: 20.1
click at [887, 391] on button "Submit" at bounding box center [889, 390] width 63 height 27
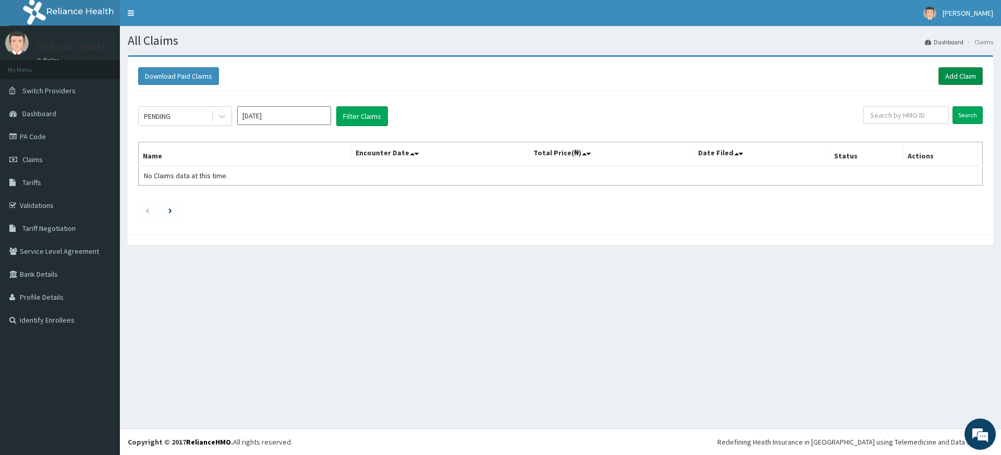
click at [971, 75] on link "Add Claim" at bounding box center [960, 76] width 44 height 18
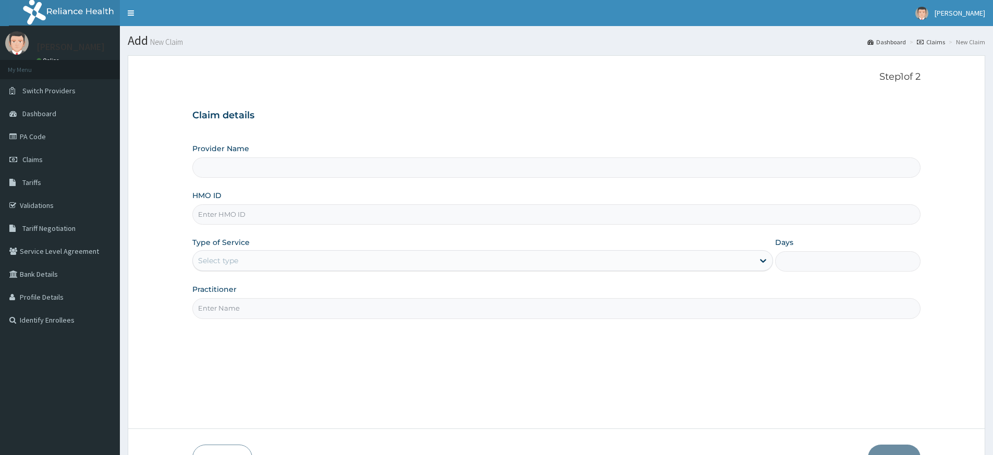
click at [241, 313] on input "Practitioner" at bounding box center [556, 308] width 728 height 20
click at [253, 213] on input "HMO ID" at bounding box center [556, 214] width 728 height 20
type input "Pure Fitness Africa | Lekki (fka Fitness Central)"
type input "1"
type input "tdg/10025/a"
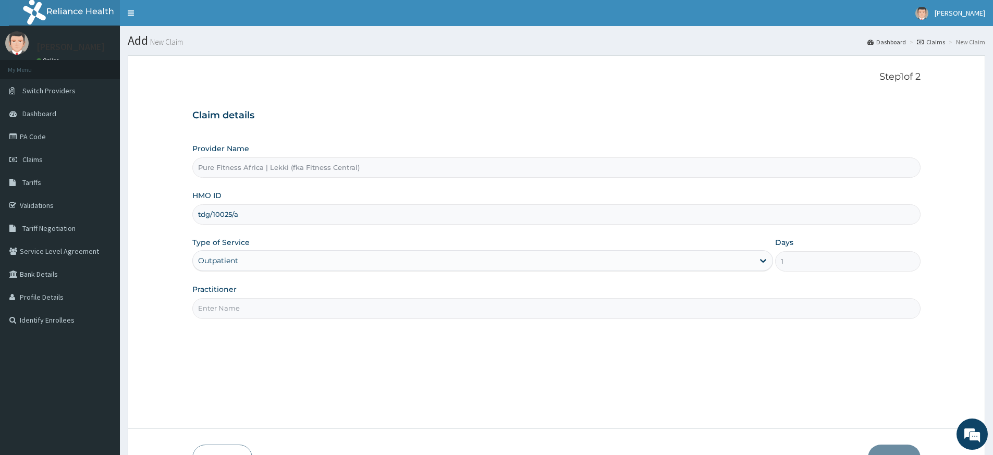
click at [353, 313] on input "Practitioner" at bounding box center [556, 308] width 728 height 20
type input "pure fitness africa"
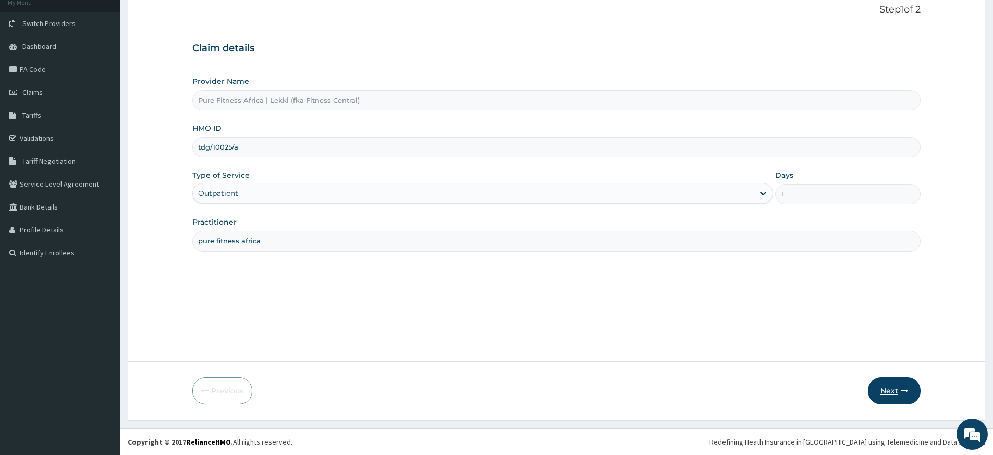
click at [885, 389] on button "Next" at bounding box center [894, 390] width 53 height 27
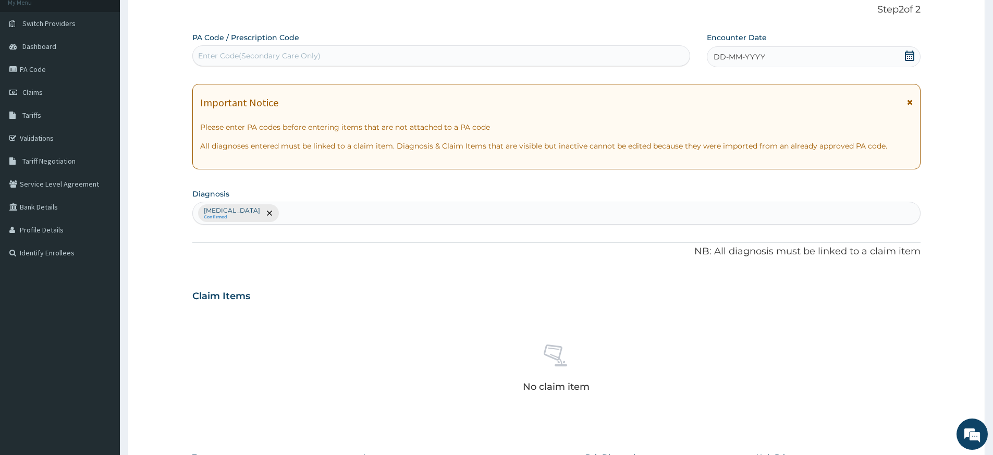
click at [910, 56] on icon at bounding box center [909, 56] width 10 height 10
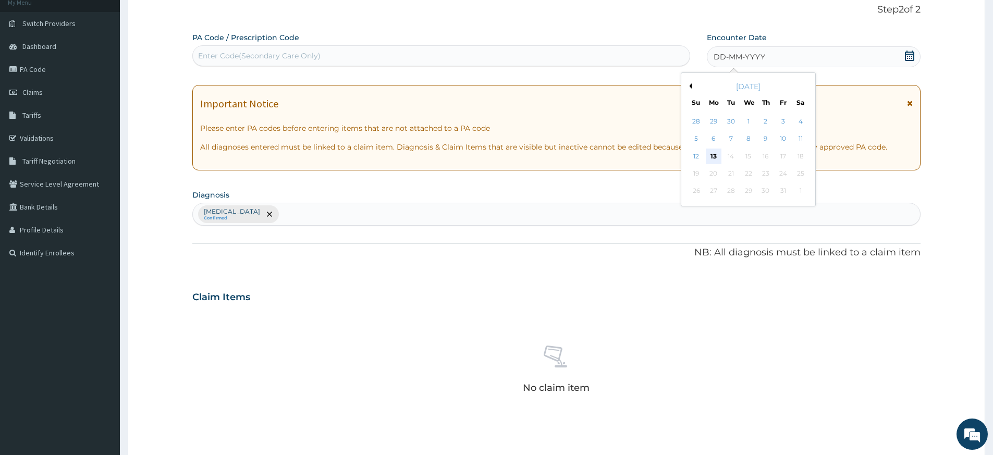
click at [711, 153] on div "13" at bounding box center [714, 157] width 16 height 16
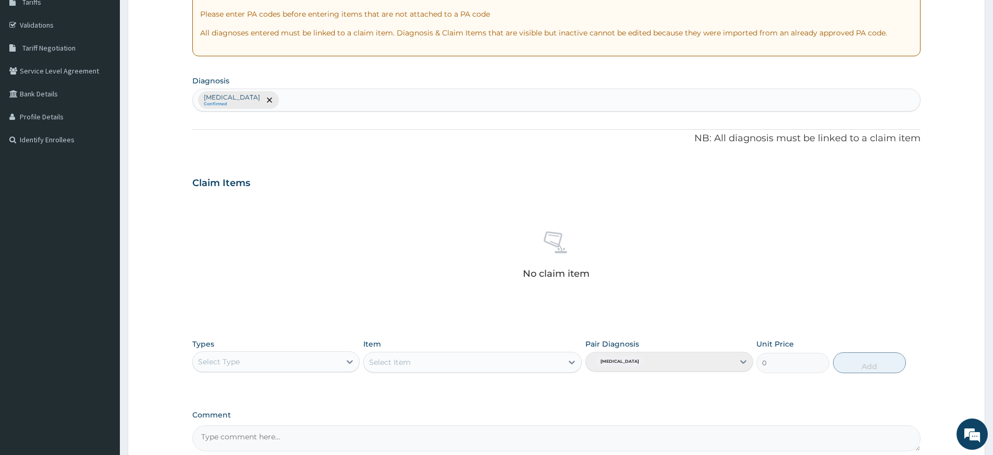
scroll to position [286, 0]
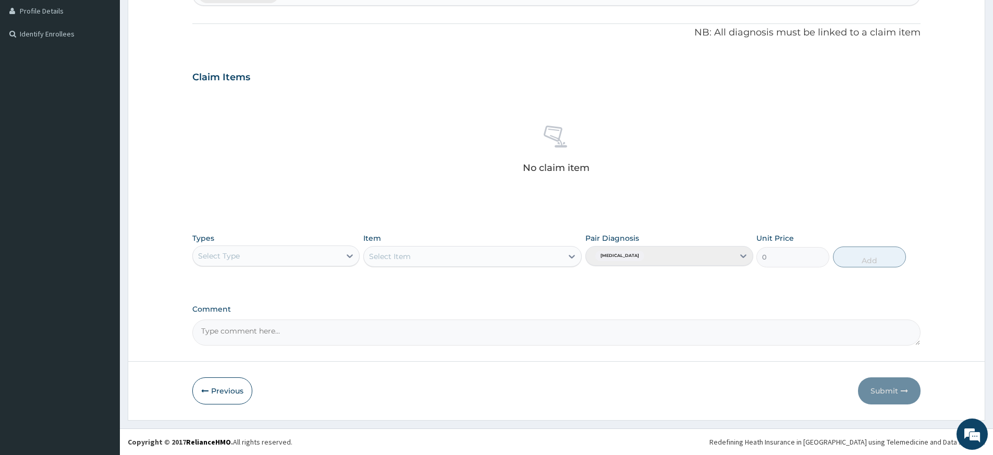
click at [289, 253] on div "Select Type" at bounding box center [267, 256] width 148 height 17
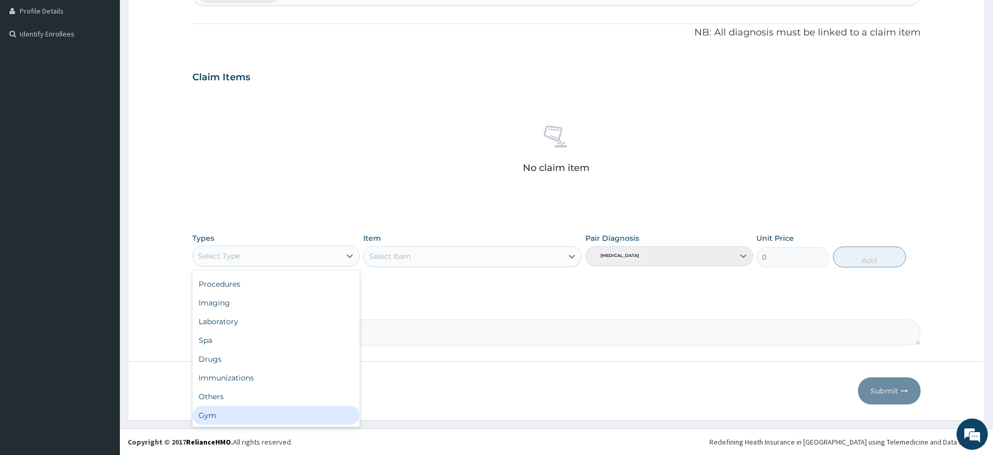
drag, startPoint x: 265, startPoint y: 415, endPoint x: 337, endPoint y: 347, distance: 98.8
click at [266, 415] on div "Gym" at bounding box center [275, 415] width 167 height 19
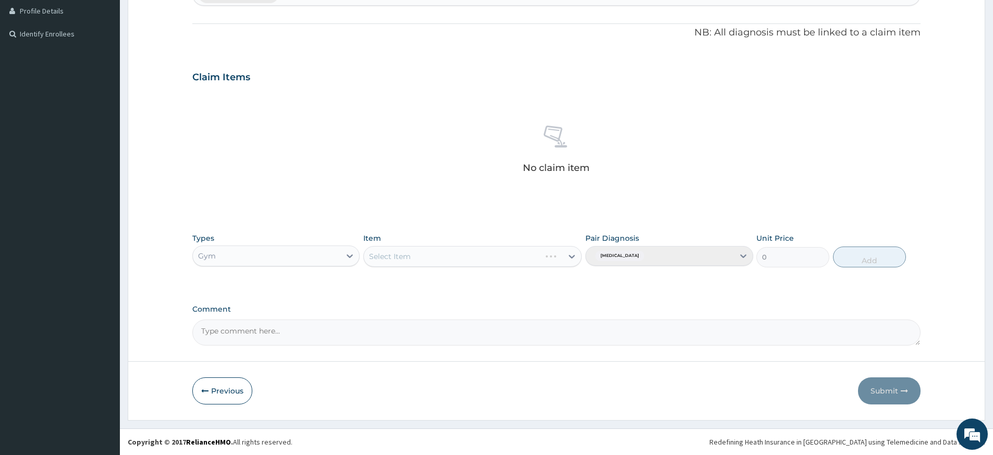
click at [461, 252] on div "Select Item" at bounding box center [472, 256] width 218 height 21
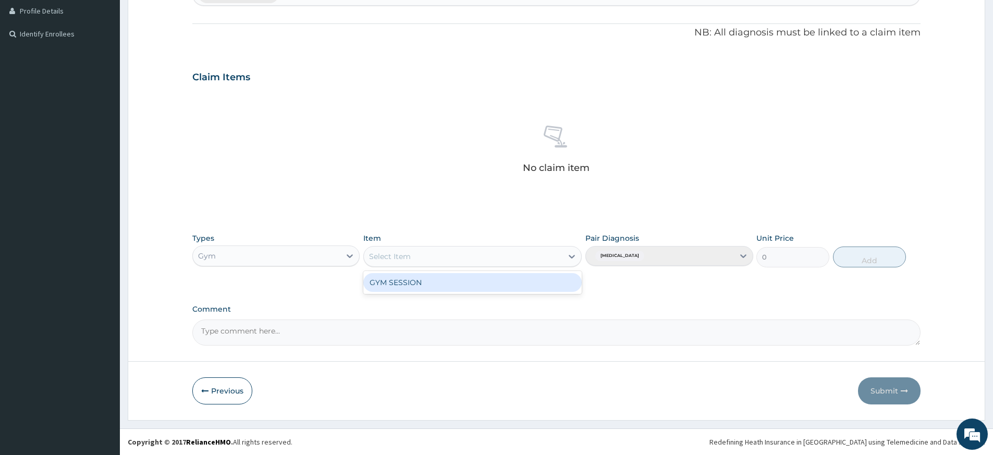
click at [465, 259] on div "Select Item" at bounding box center [463, 256] width 199 height 17
click at [465, 279] on div "GYM SESSION" at bounding box center [472, 282] width 218 height 19
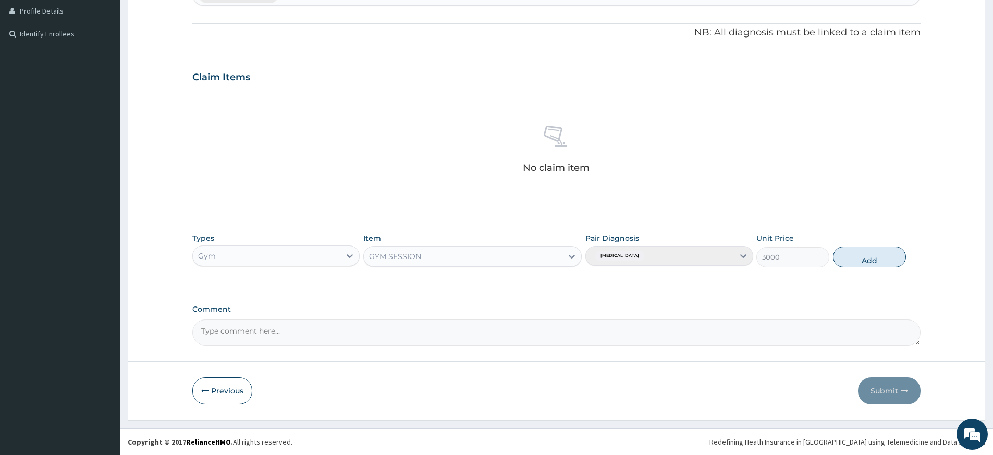
click at [850, 254] on button "Add" at bounding box center [869, 257] width 73 height 21
type input "0"
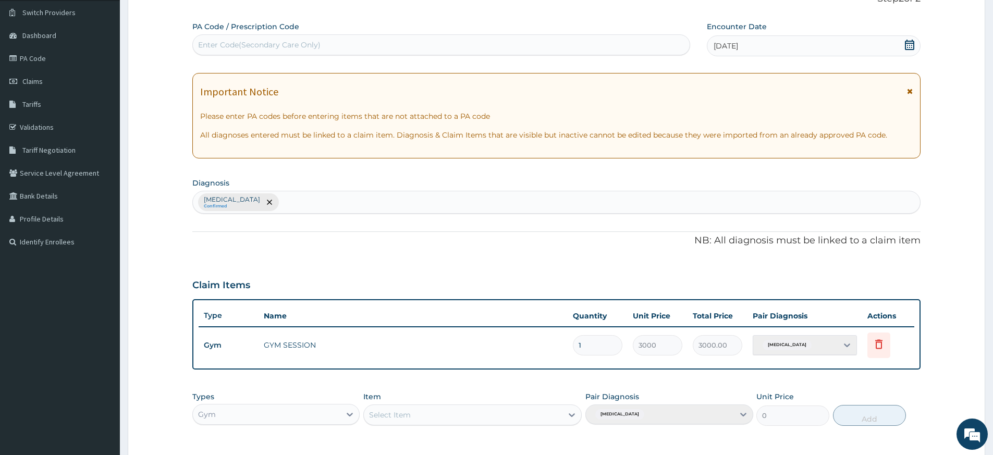
scroll to position [0, 0]
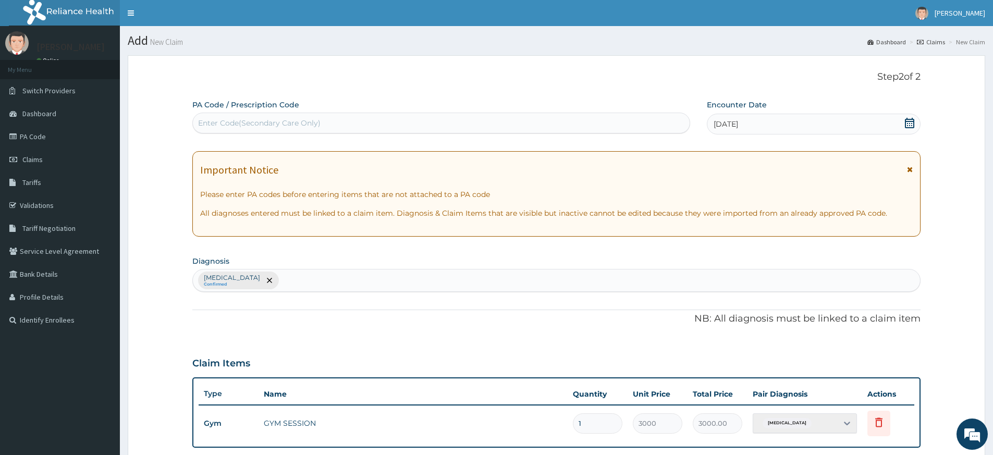
click at [456, 116] on div "Enter Code(Secondary Care Only)" at bounding box center [441, 123] width 497 height 17
type input "PA/E13176"
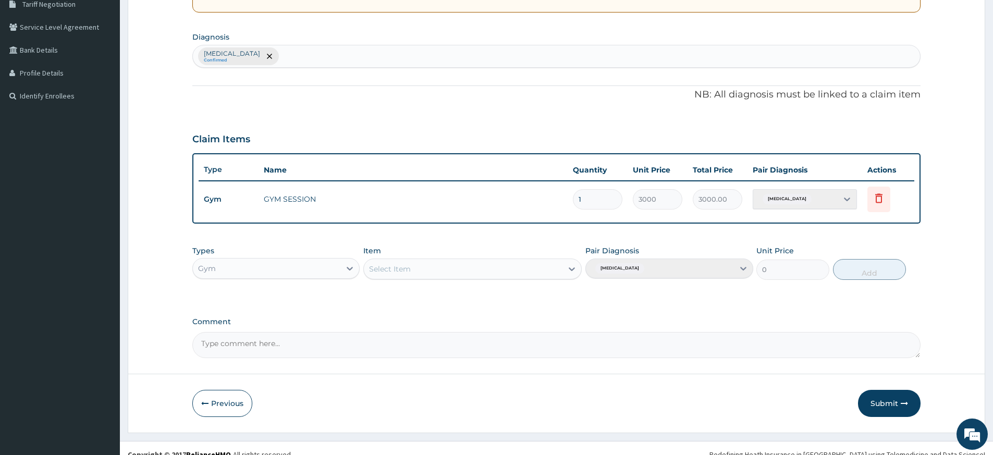
scroll to position [237, 0]
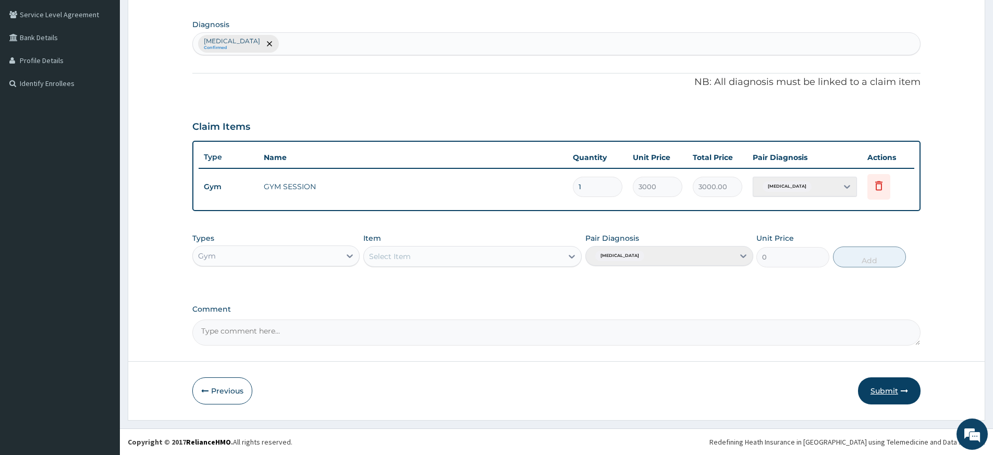
click at [898, 382] on button "Submit" at bounding box center [889, 390] width 63 height 27
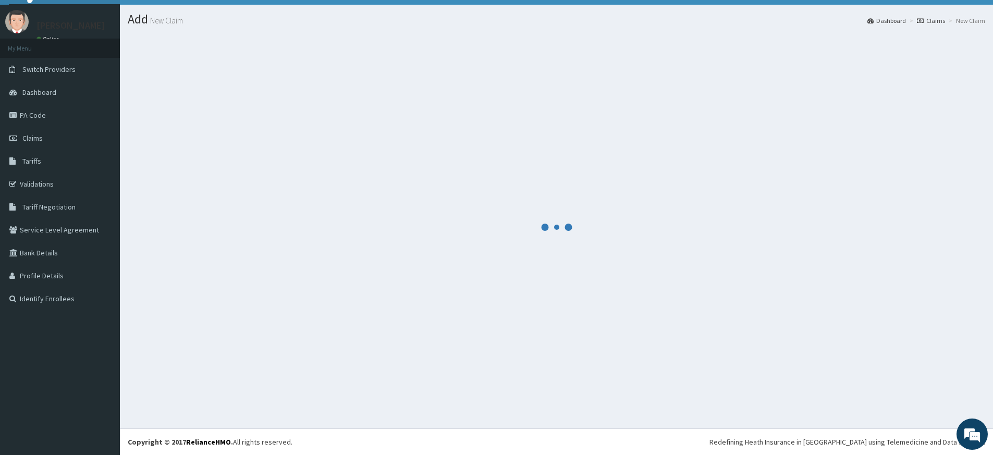
scroll to position [21, 0]
